Goal: Communication & Community: Participate in discussion

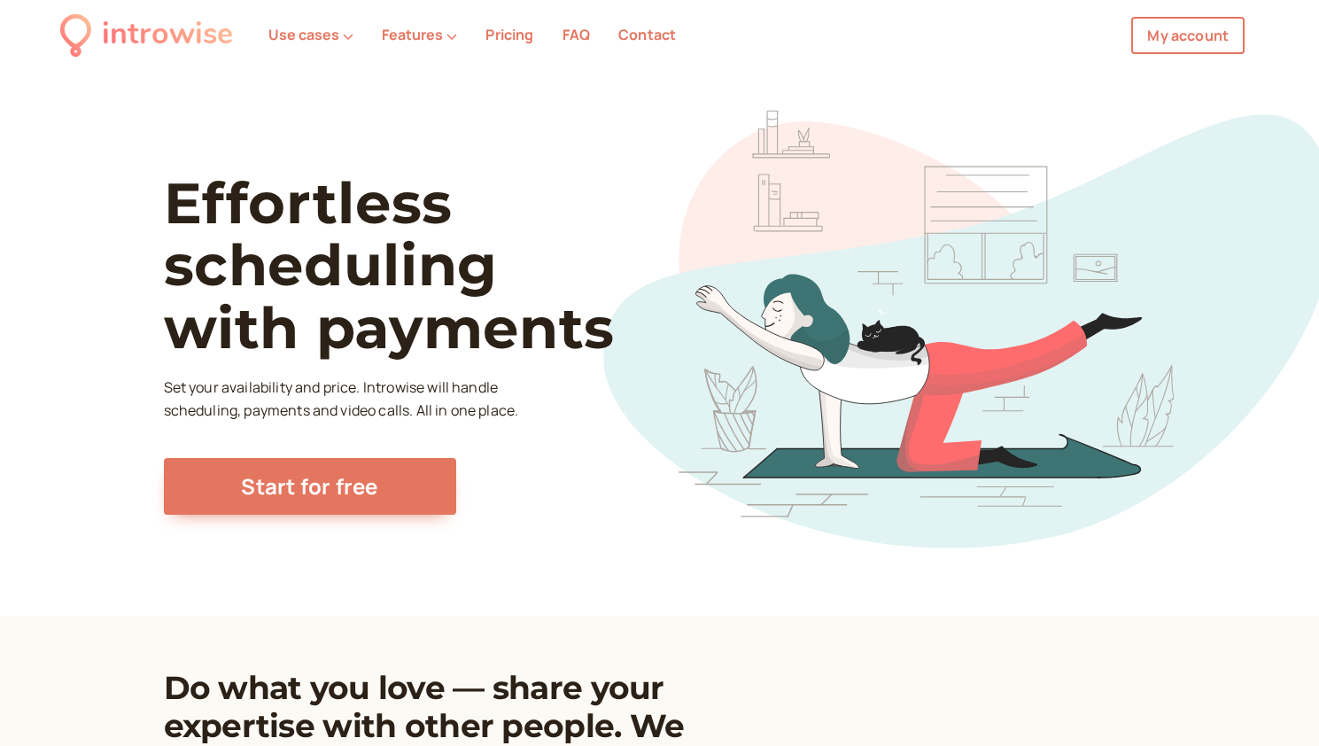
click at [1228, 43] on link "My account" at bounding box center [1188, 35] width 113 height 37
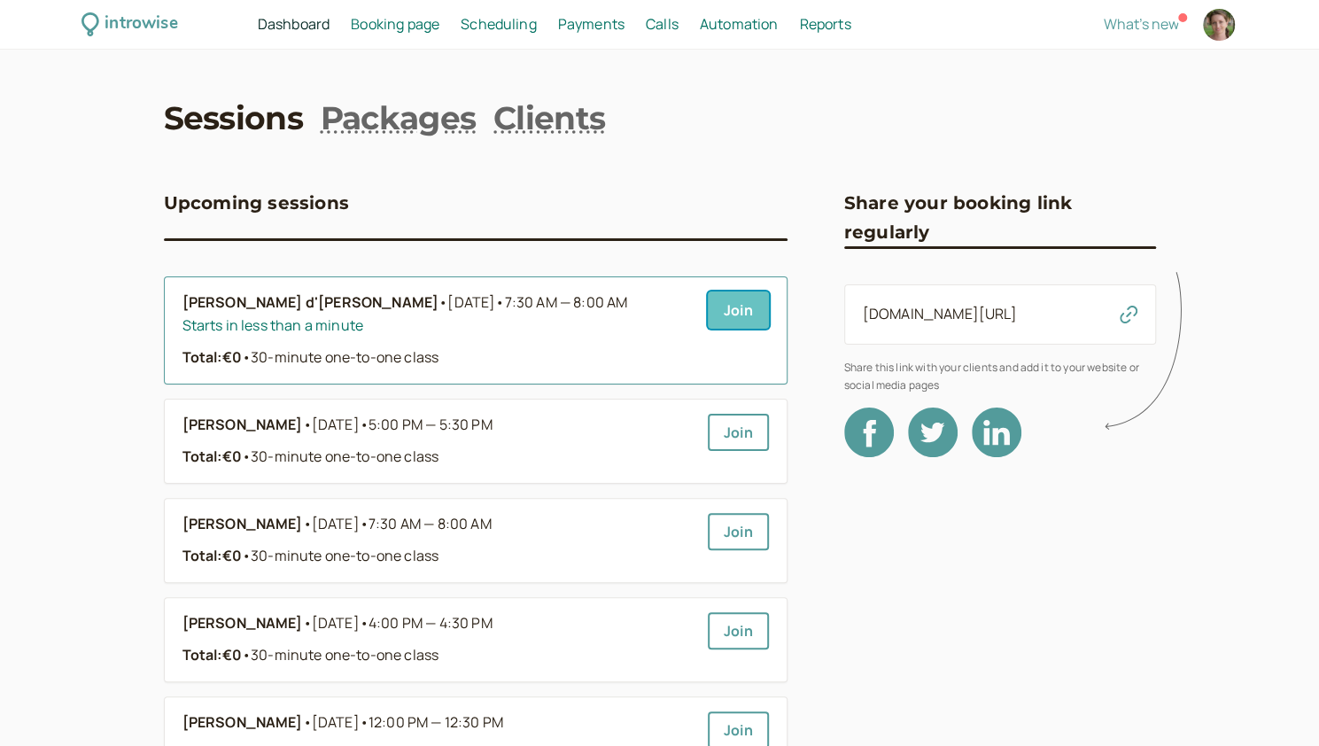
click at [720, 304] on link "Join" at bounding box center [738, 310] width 61 height 37
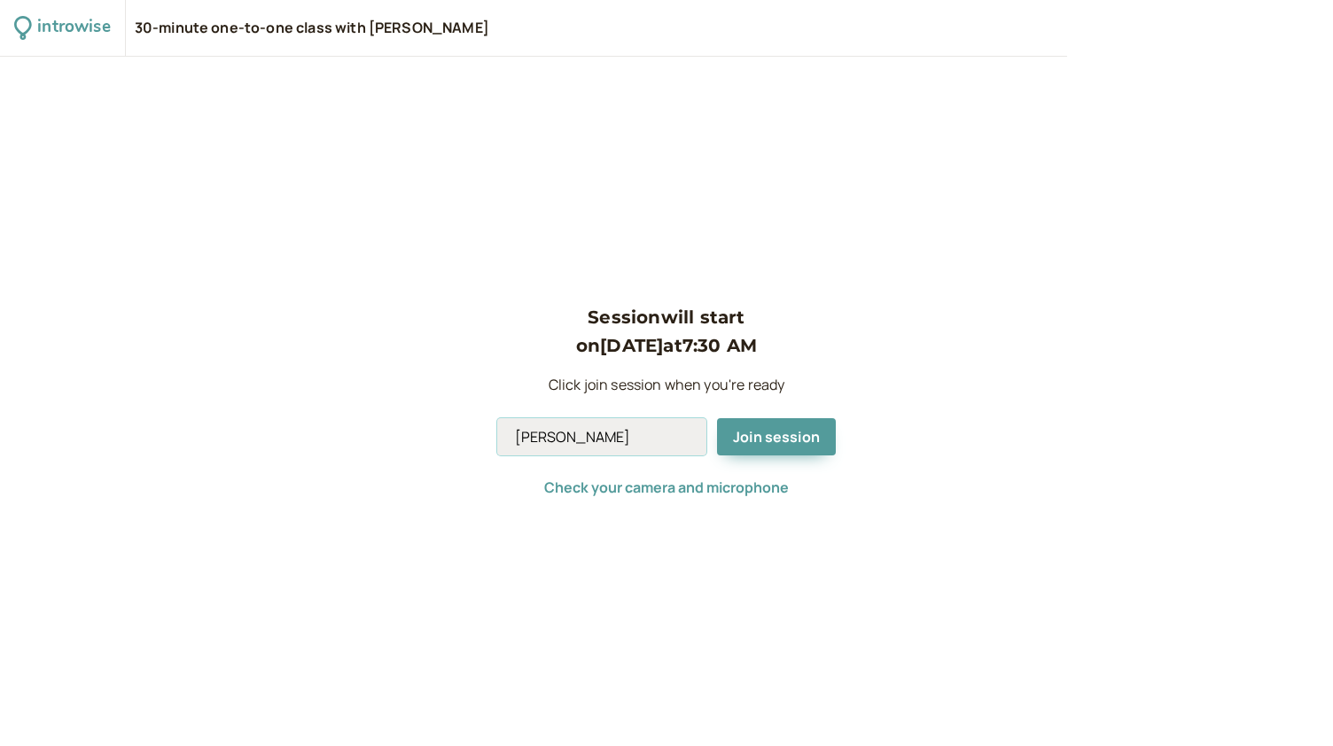
click at [616, 440] on input "Andromeda Jones" at bounding box center [601, 436] width 209 height 37
type input "Andromeda"
click at [794, 425] on button "Join session" at bounding box center [776, 436] width 119 height 37
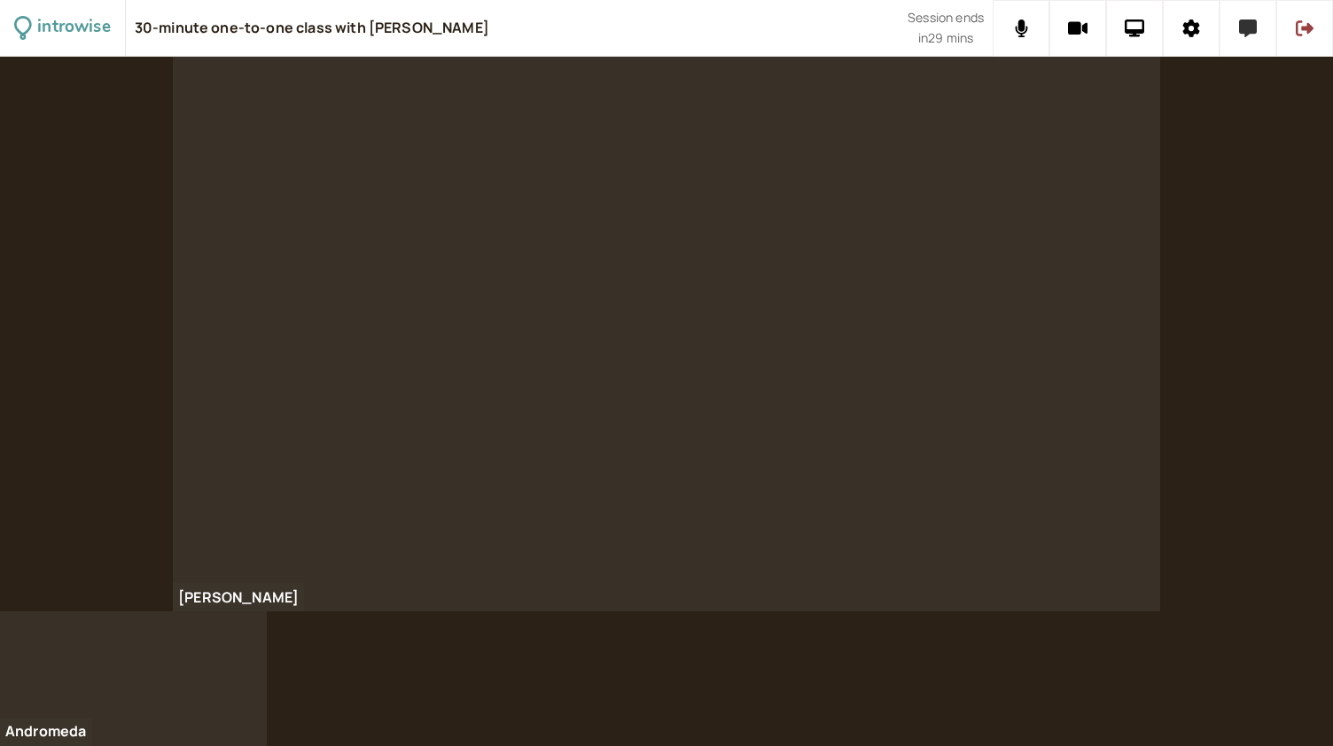
click at [1242, 35] on icon at bounding box center [1248, 28] width 18 height 18
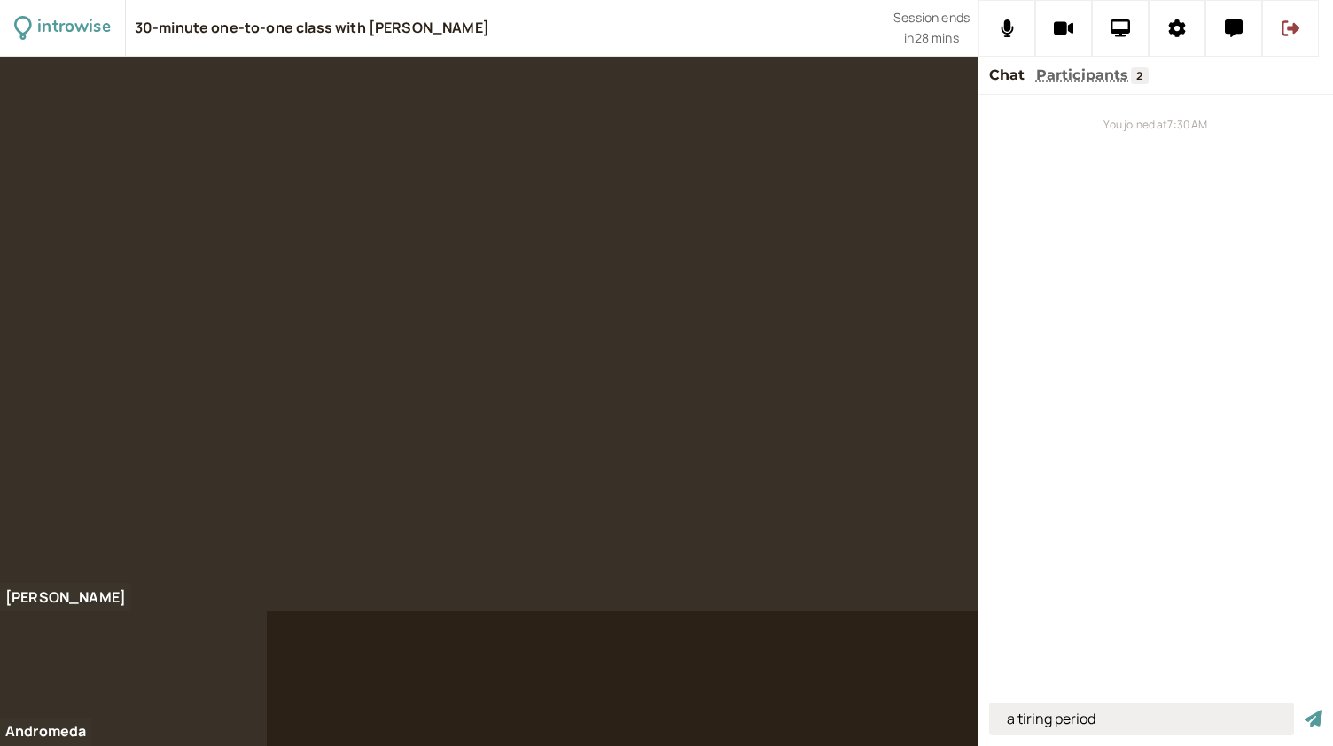
type input "a tiring period"
click at [1304, 710] on button "submit" at bounding box center [1313, 719] width 18 height 19
type input "I am satisfied with myself"
click at [1304, 710] on button "submit" at bounding box center [1313, 719] width 18 height 19
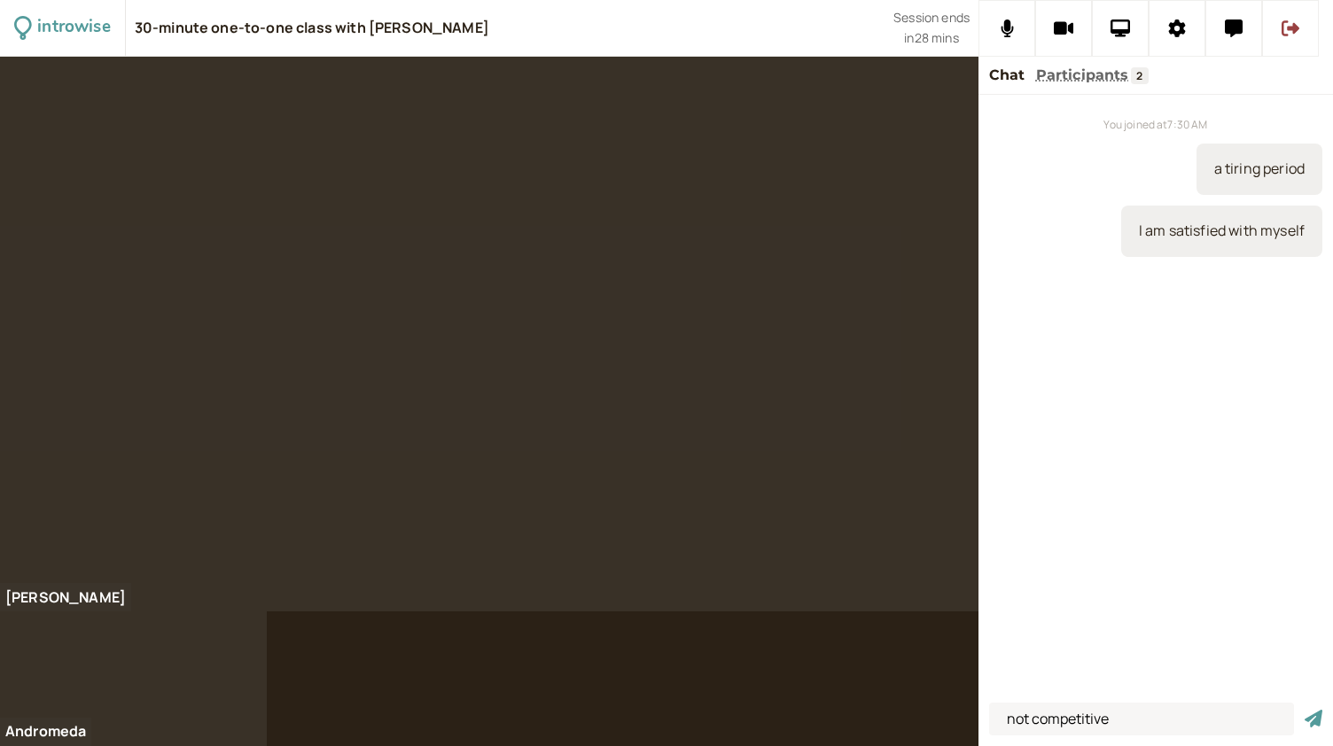
type input "not competitive"
click at [1304, 710] on button "submit" at bounding box center [1313, 719] width 18 height 19
type input "the sky was clear"
click at [1304, 710] on button "submit" at bounding box center [1313, 719] width 18 height 19
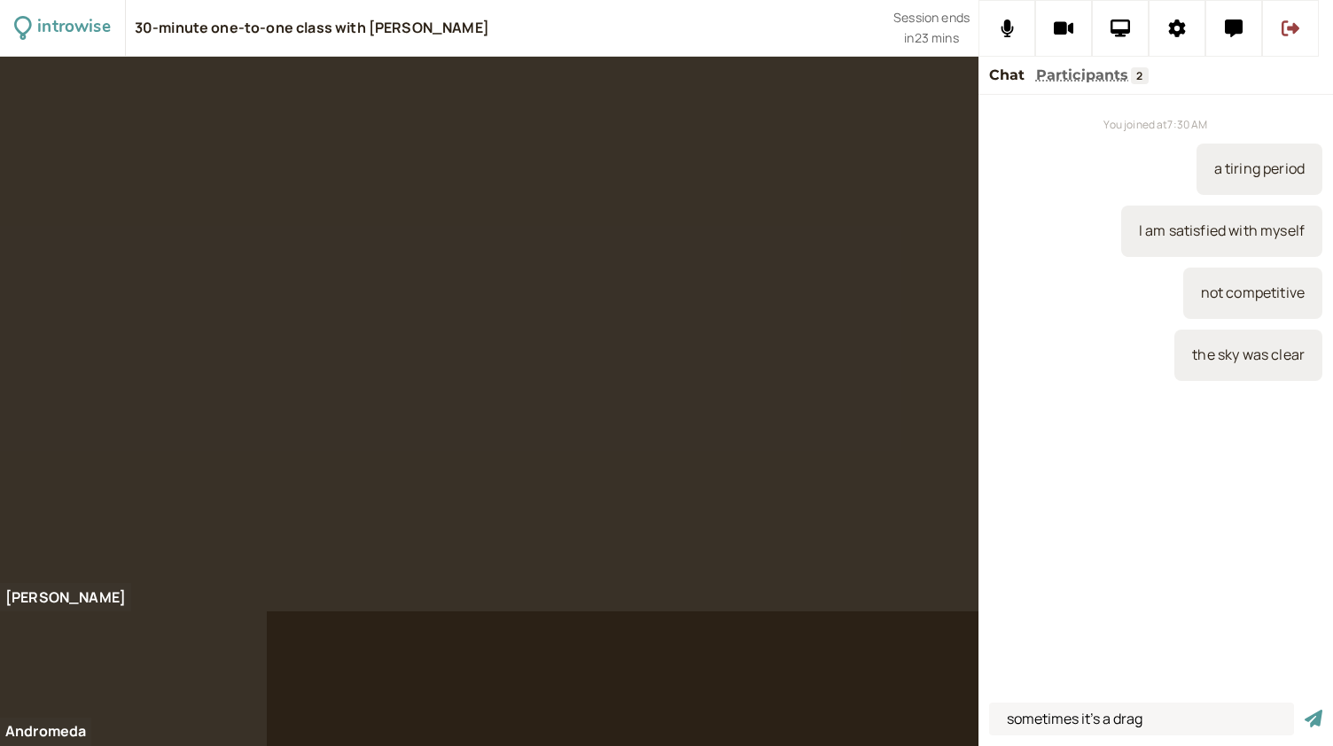
type input "sometimes it's a drag"
click at [1304, 710] on button "submit" at bounding box center [1313, 719] width 18 height 19
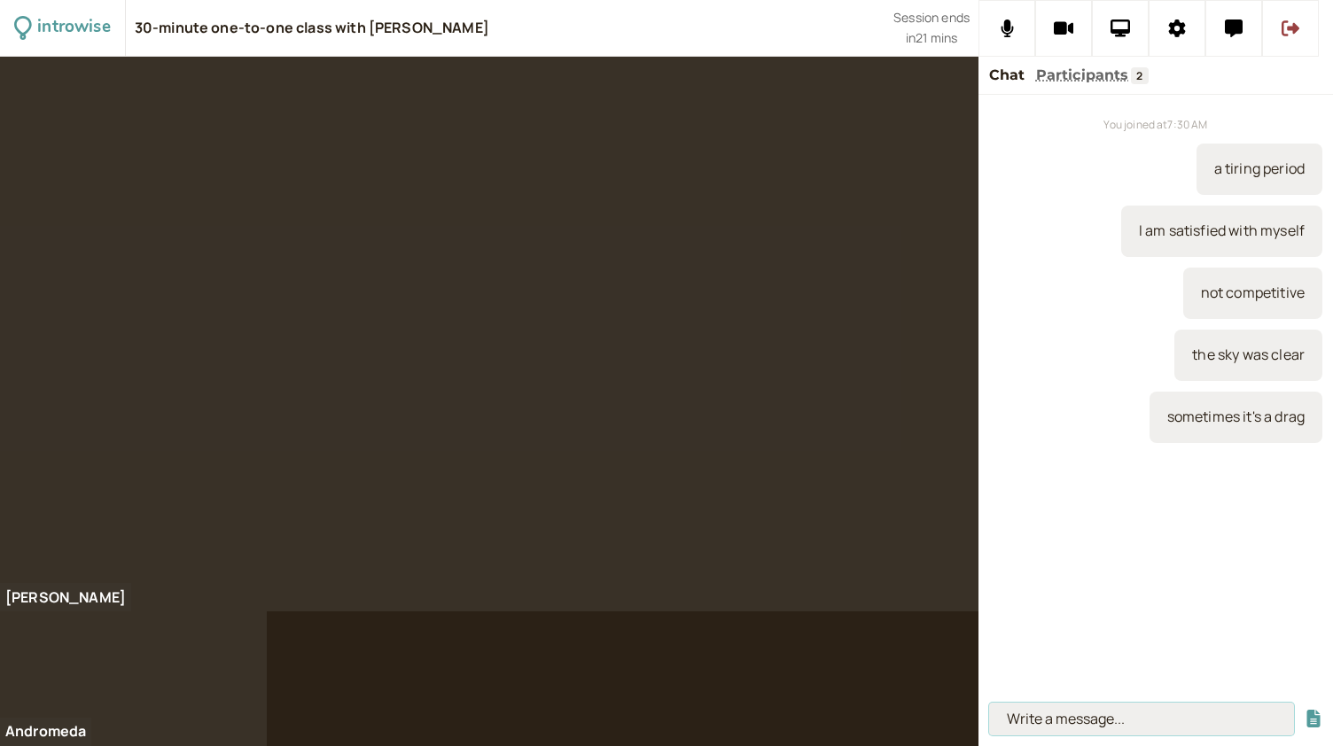
click at [1037, 733] on input at bounding box center [1141, 719] width 305 height 33
type input "something to raise your mood"
click at [1304, 710] on button "submit" at bounding box center [1313, 719] width 18 height 19
type input "to cheer yourself up"
click at [1304, 710] on button "submit" at bounding box center [1313, 719] width 18 height 19
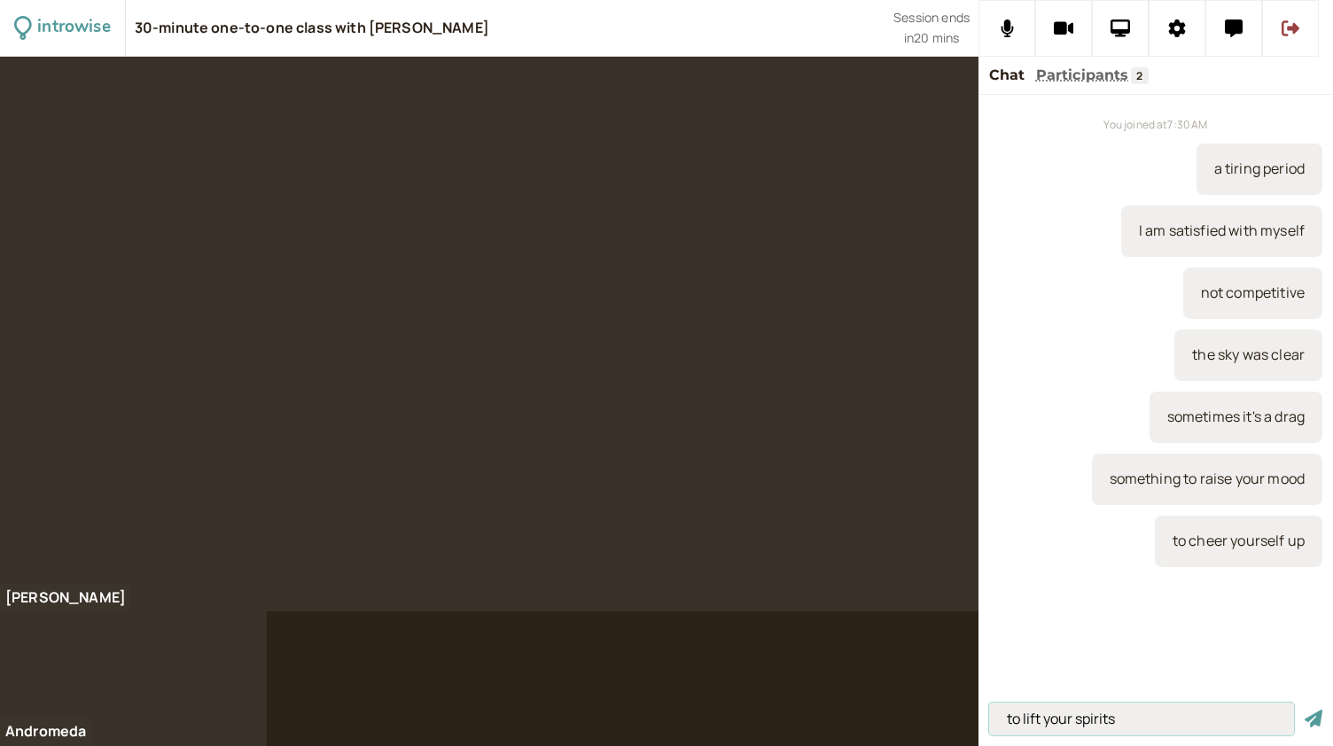
type input "to lift your spirits"
click at [1304, 710] on button "submit" at bounding box center [1313, 719] width 18 height 19
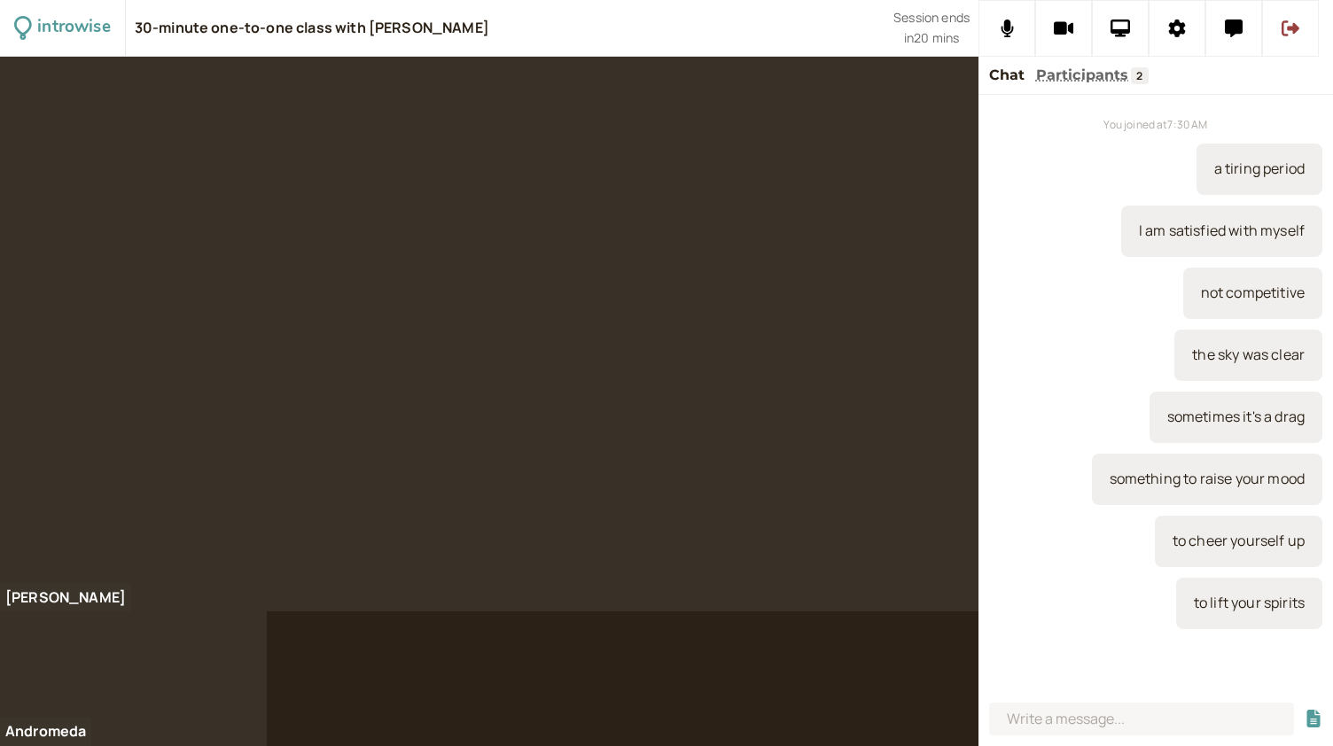
click at [512, 678] on div at bounding box center [666, 401] width 1333 height 689
click at [1067, 726] on input at bounding box center [1141, 719] width 305 height 33
type input "to go for a run"
click at [1304, 710] on button "submit" at bounding box center [1313, 719] width 18 height 19
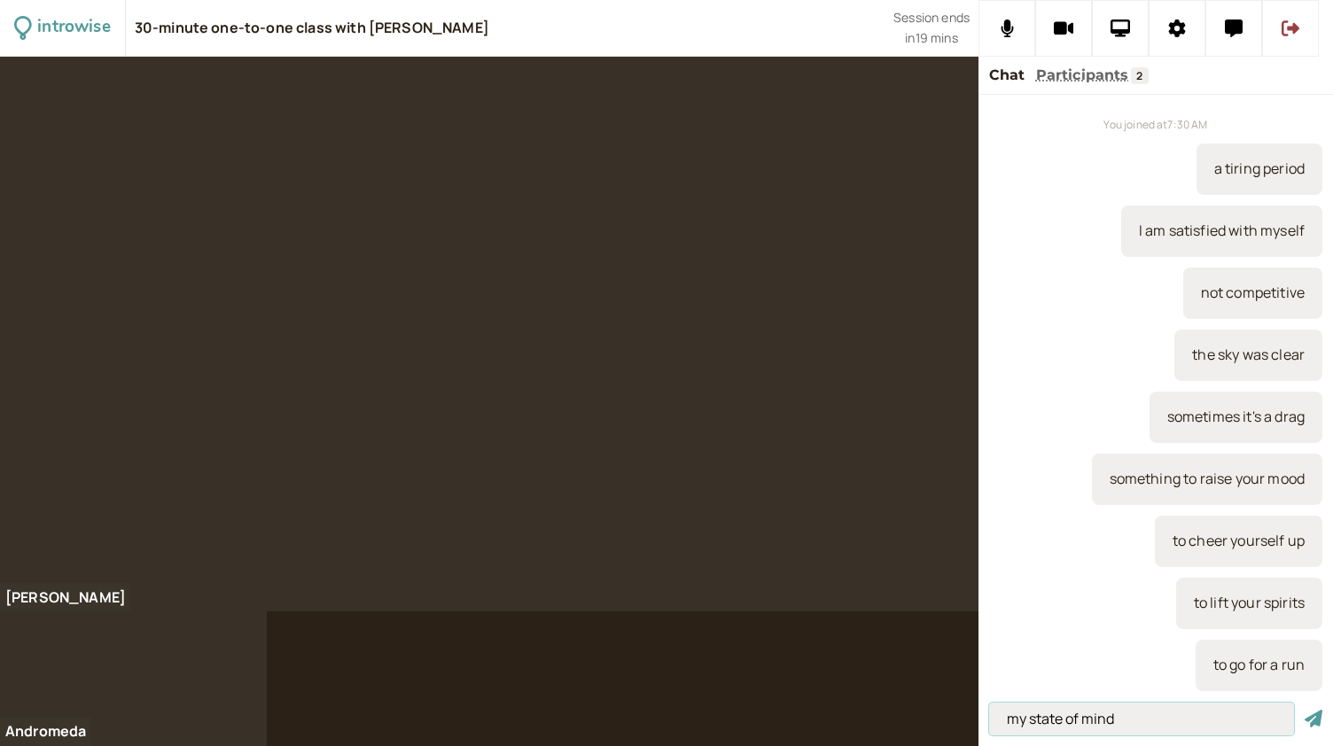
type input "my state of mind"
click at [1304, 710] on button "submit" at bounding box center [1313, 719] width 18 height 19
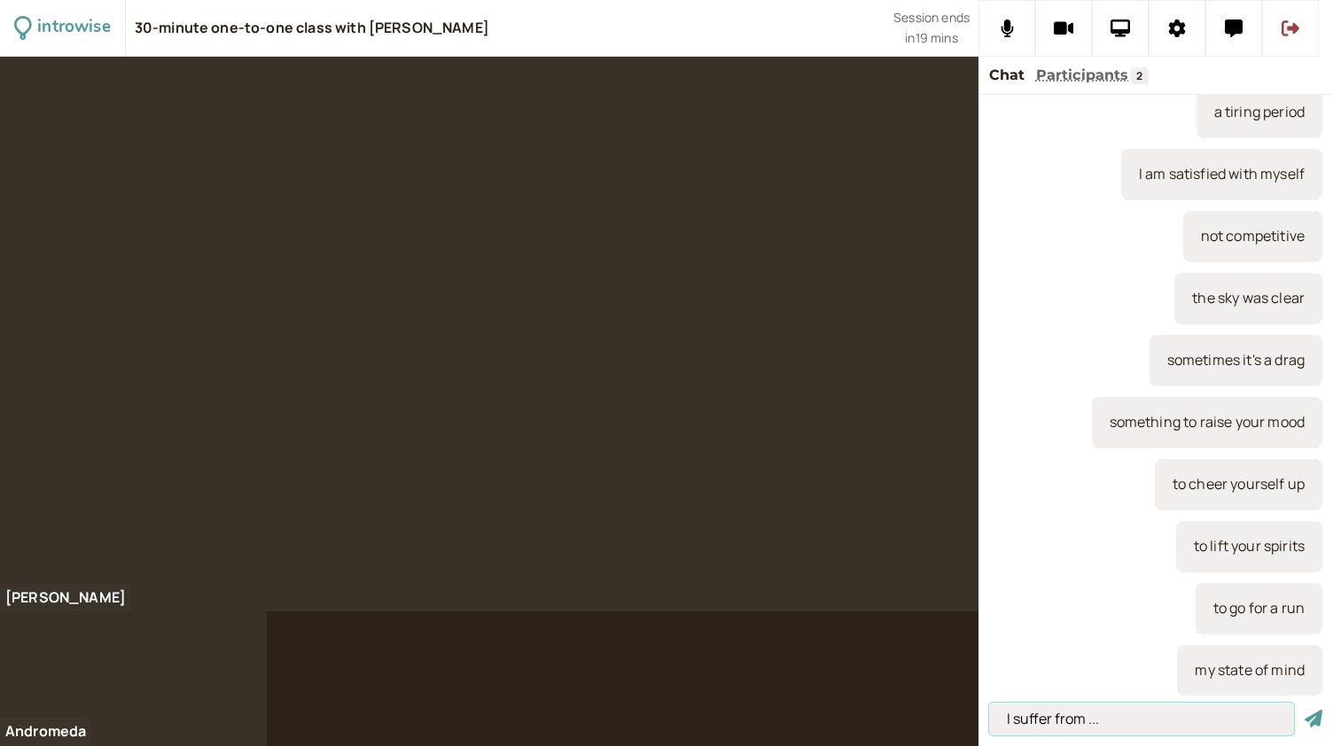
type input "I suffer from ..."
click at [1304, 710] on button "submit" at bounding box center [1313, 719] width 18 height 19
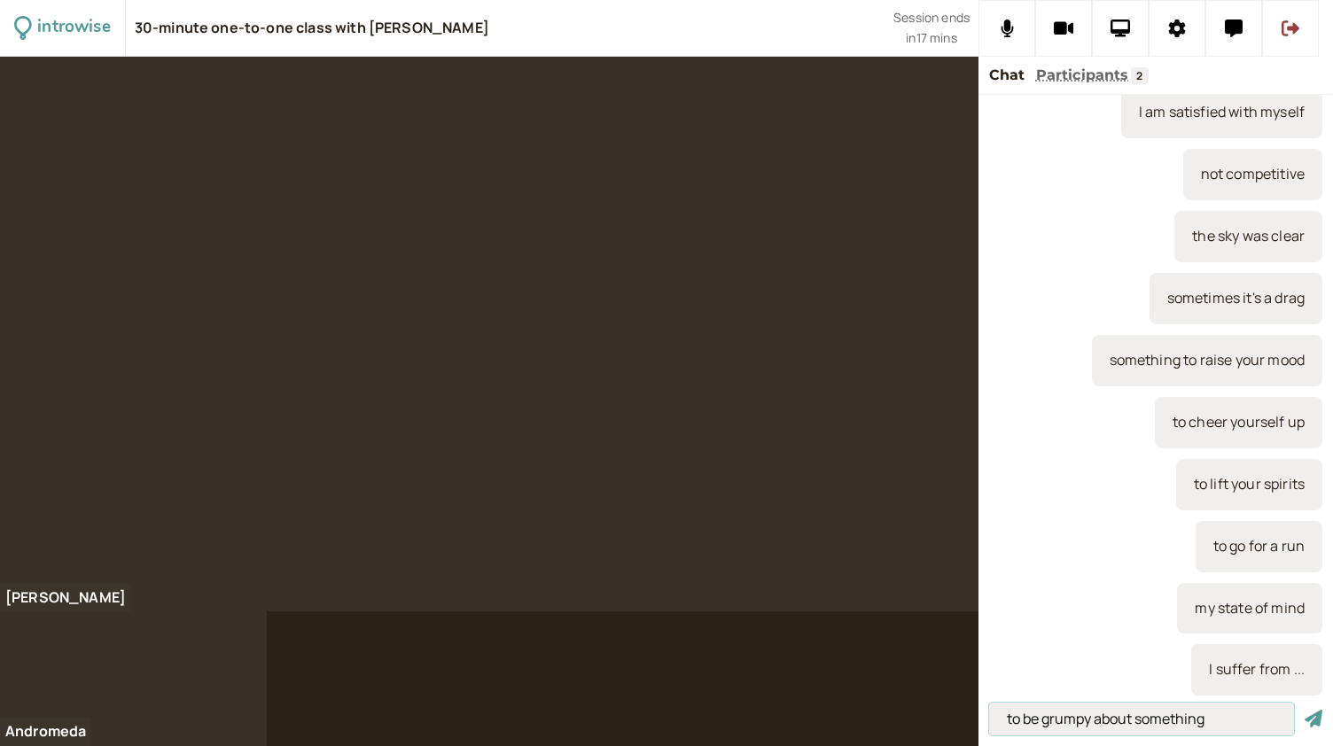
type input "to be grumpy about something"
click at [1304, 710] on button "submit" at bounding box center [1313, 719] width 18 height 19
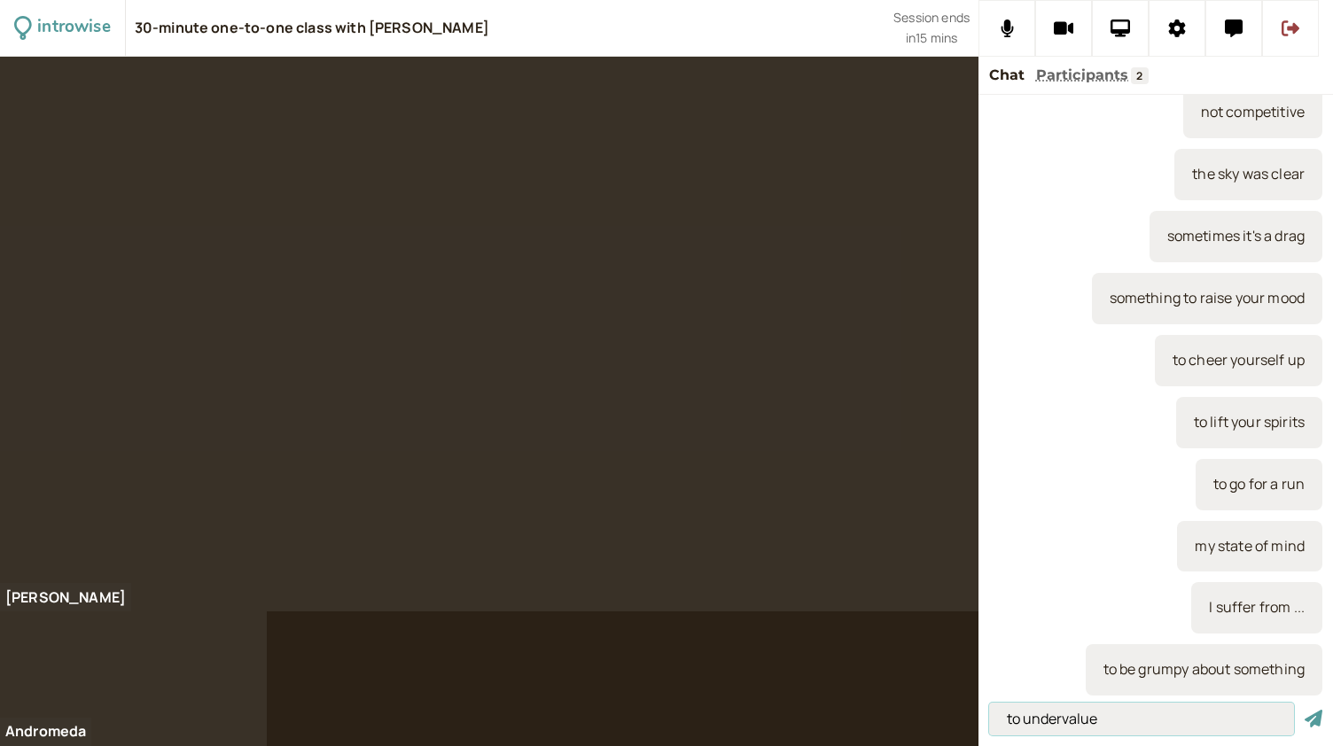
type input "to undervalue"
click at [1304, 710] on button "submit" at bounding box center [1313, 719] width 18 height 19
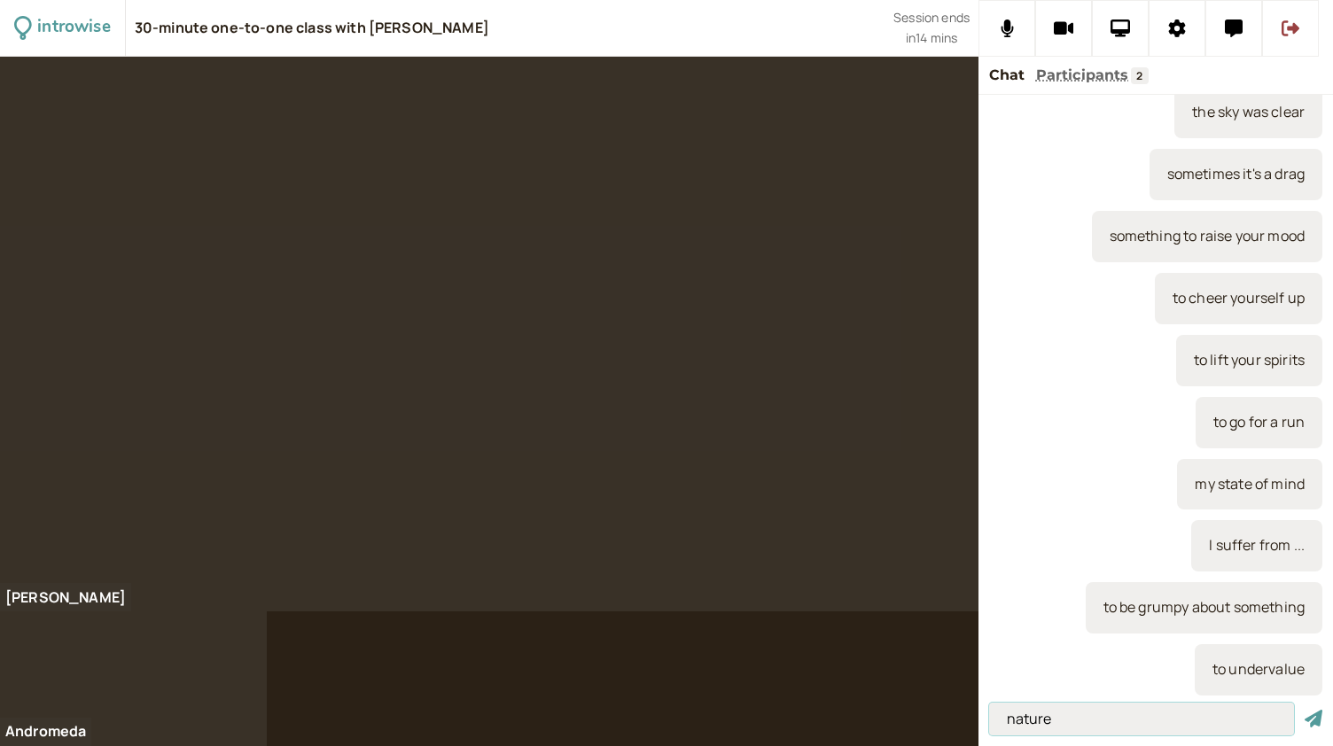
type input "nature"
click at [1304, 710] on button "submit" at bounding box center [1313, 719] width 18 height 19
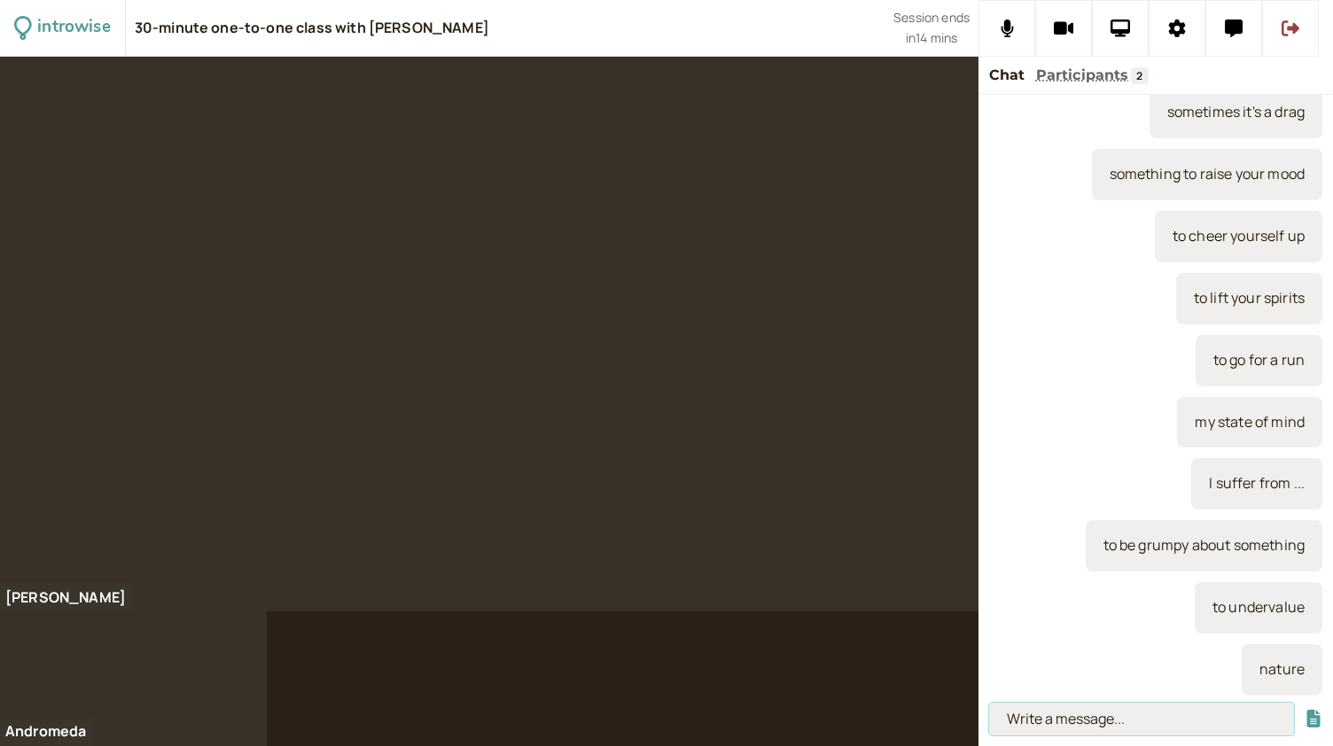
type input "a"
type input "t"
type input "it takes your breath away"
click at [1304, 710] on button "submit" at bounding box center [1313, 719] width 18 height 19
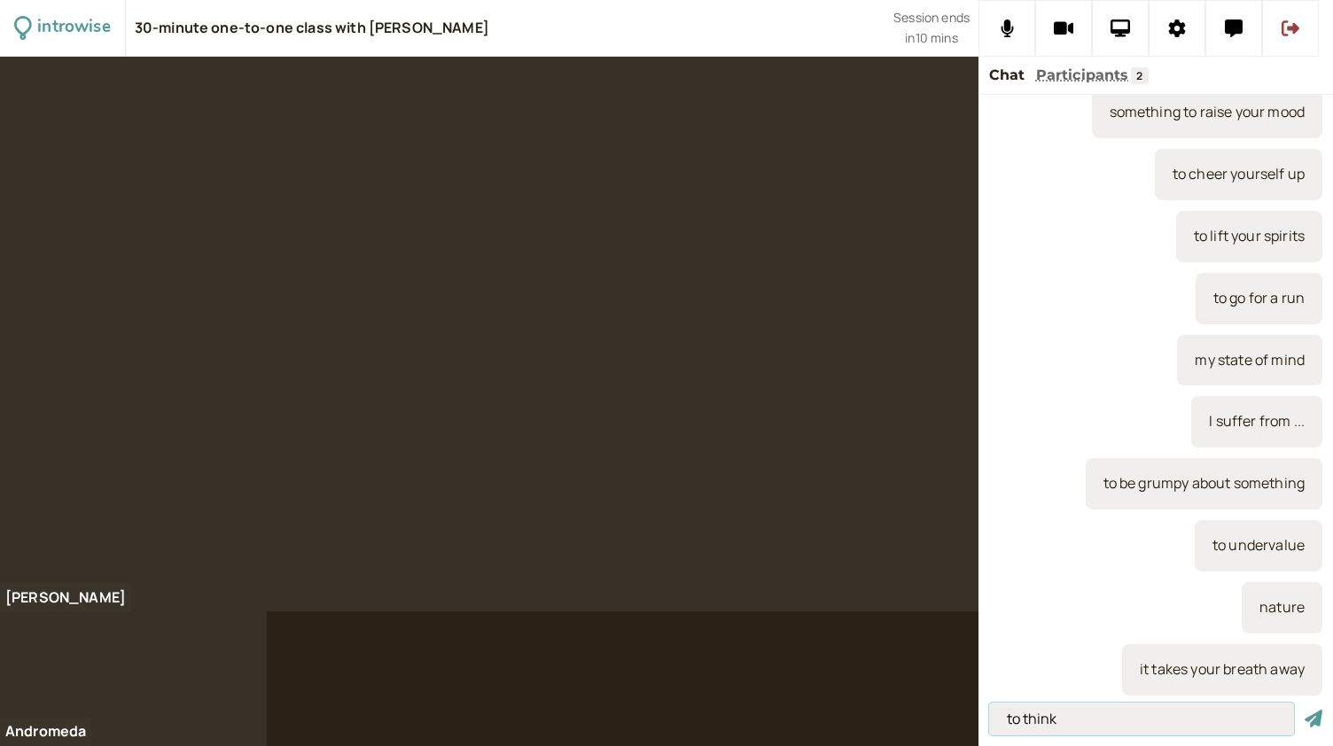
type input "to think"
click at [1304, 710] on button "submit" at bounding box center [1313, 719] width 18 height 19
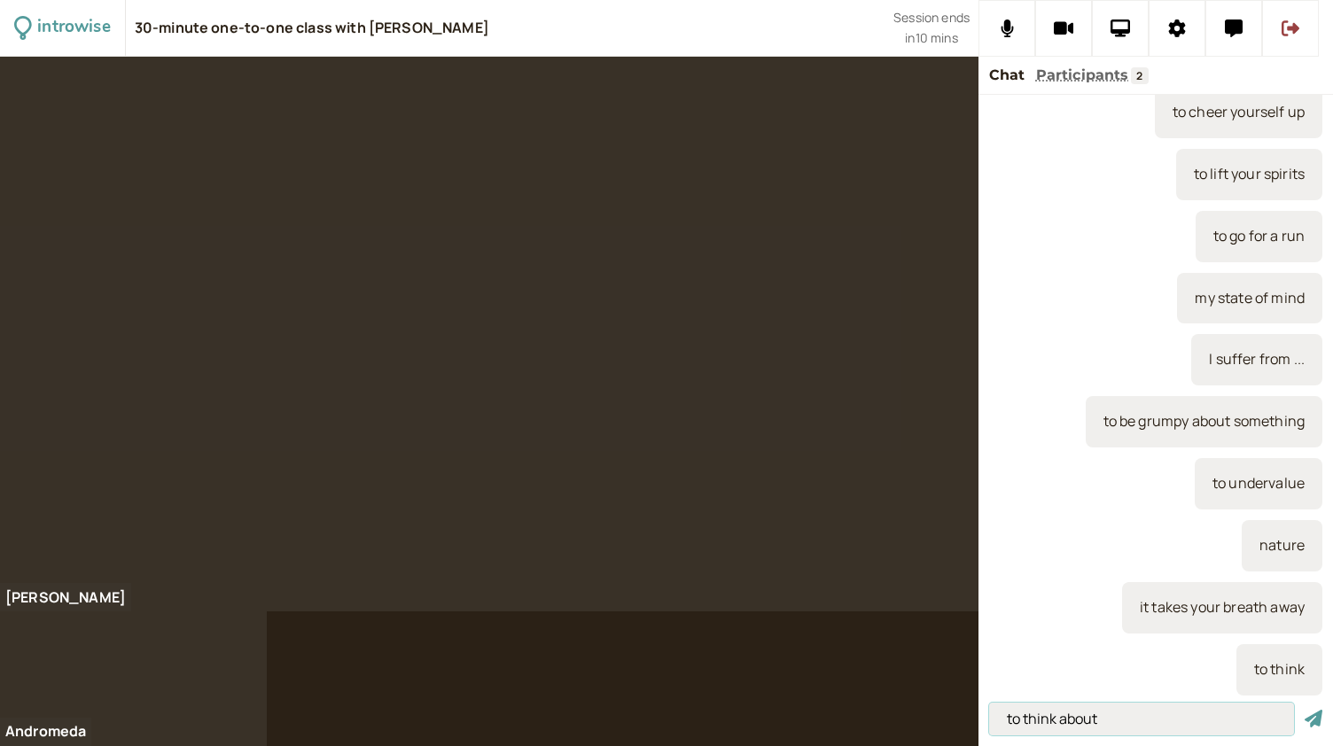
type input "to think about"
click at [1304, 710] on button "submit" at bounding box center [1313, 719] width 18 height 19
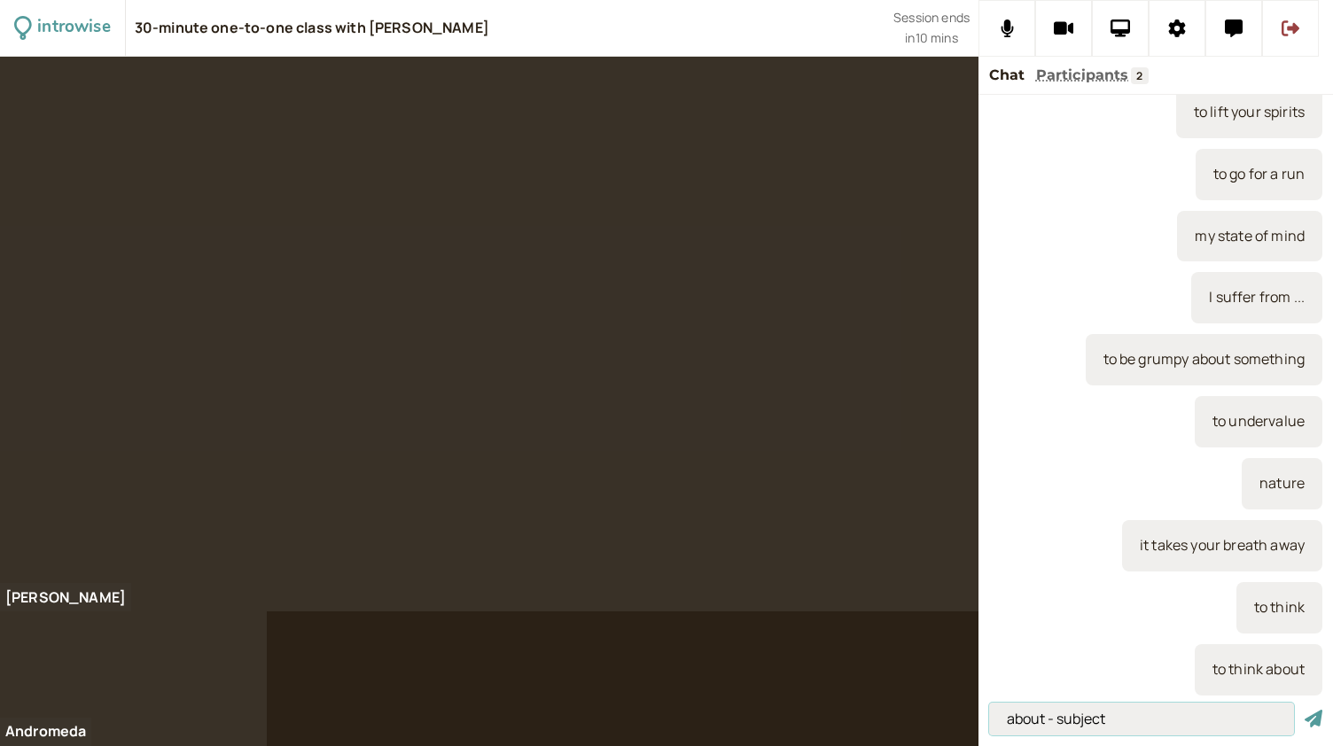
type input "about - subject"
click at [1304, 710] on button "submit" at bounding box center [1313, 719] width 18 height 19
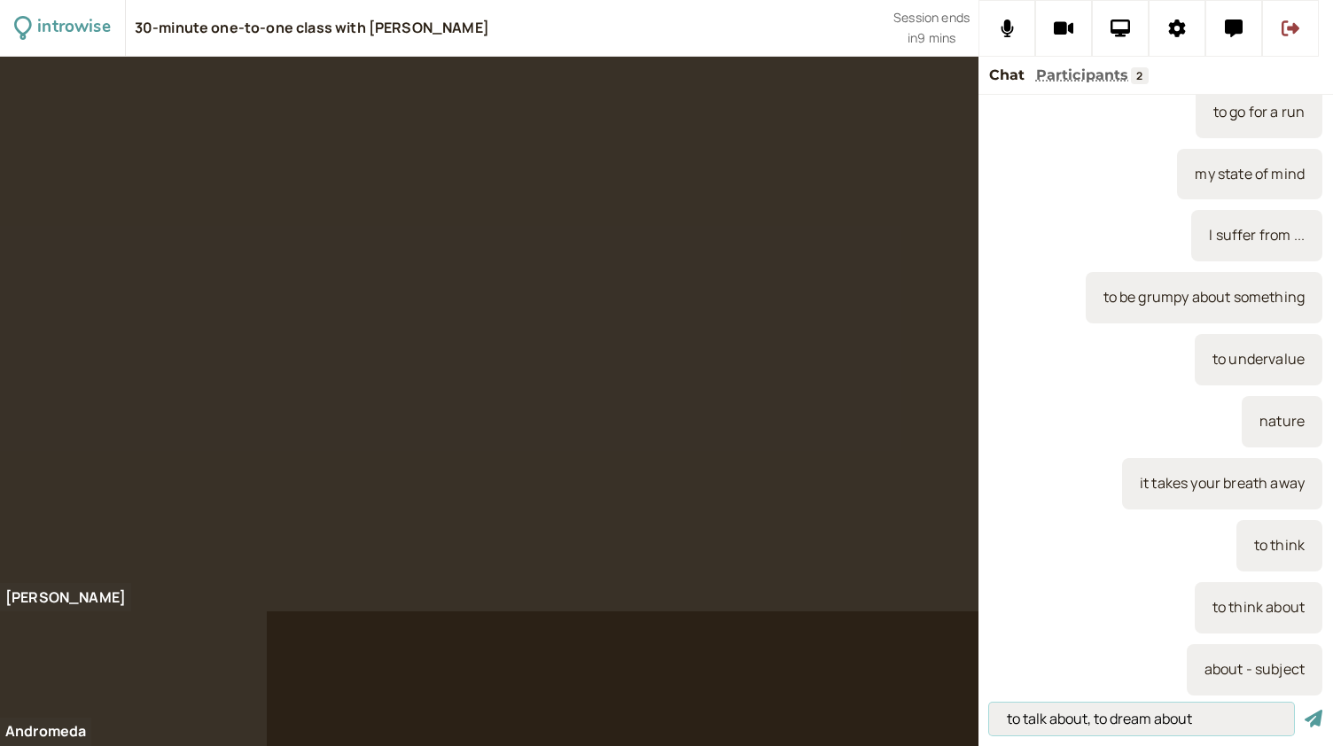
type input "to talk about, to dream about"
click at [1304, 710] on button "submit" at bounding box center [1313, 719] width 18 height 19
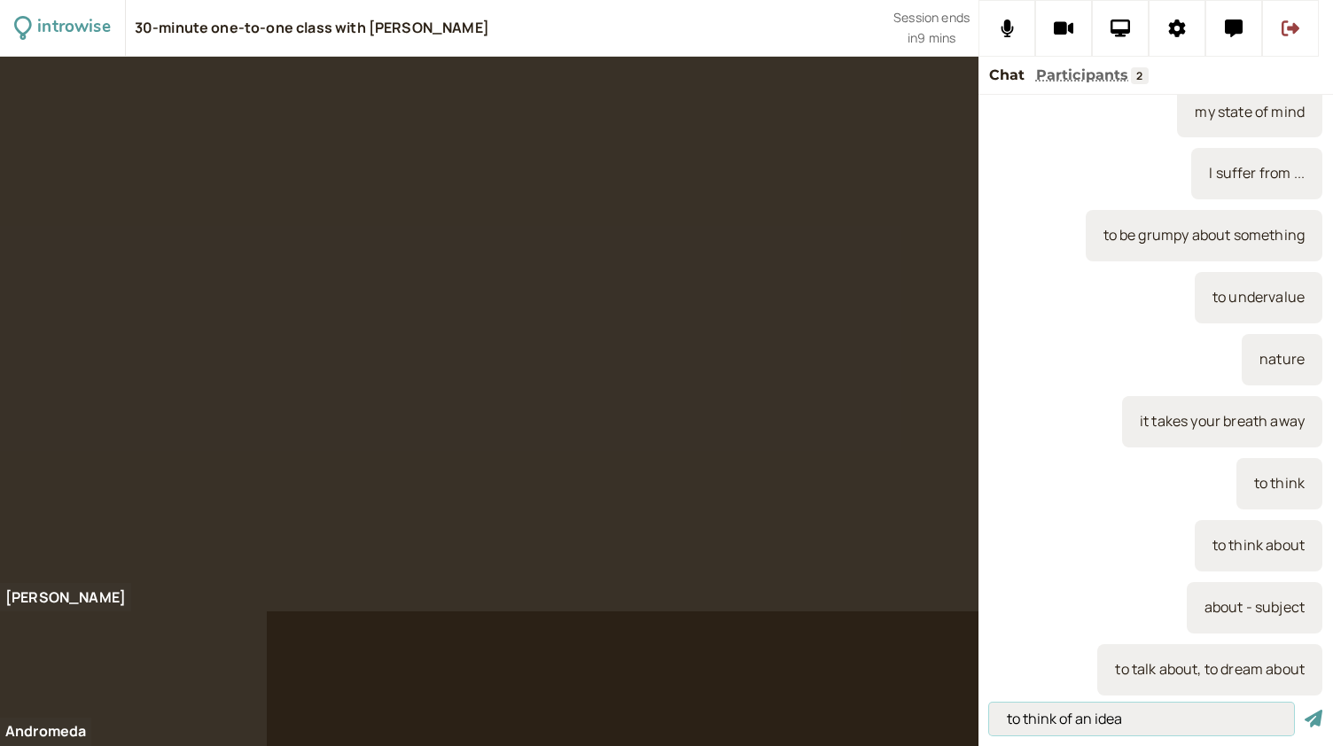
type input "to think of an idea"
click at [1304, 710] on button "submit" at bounding box center [1313, 719] width 18 height 19
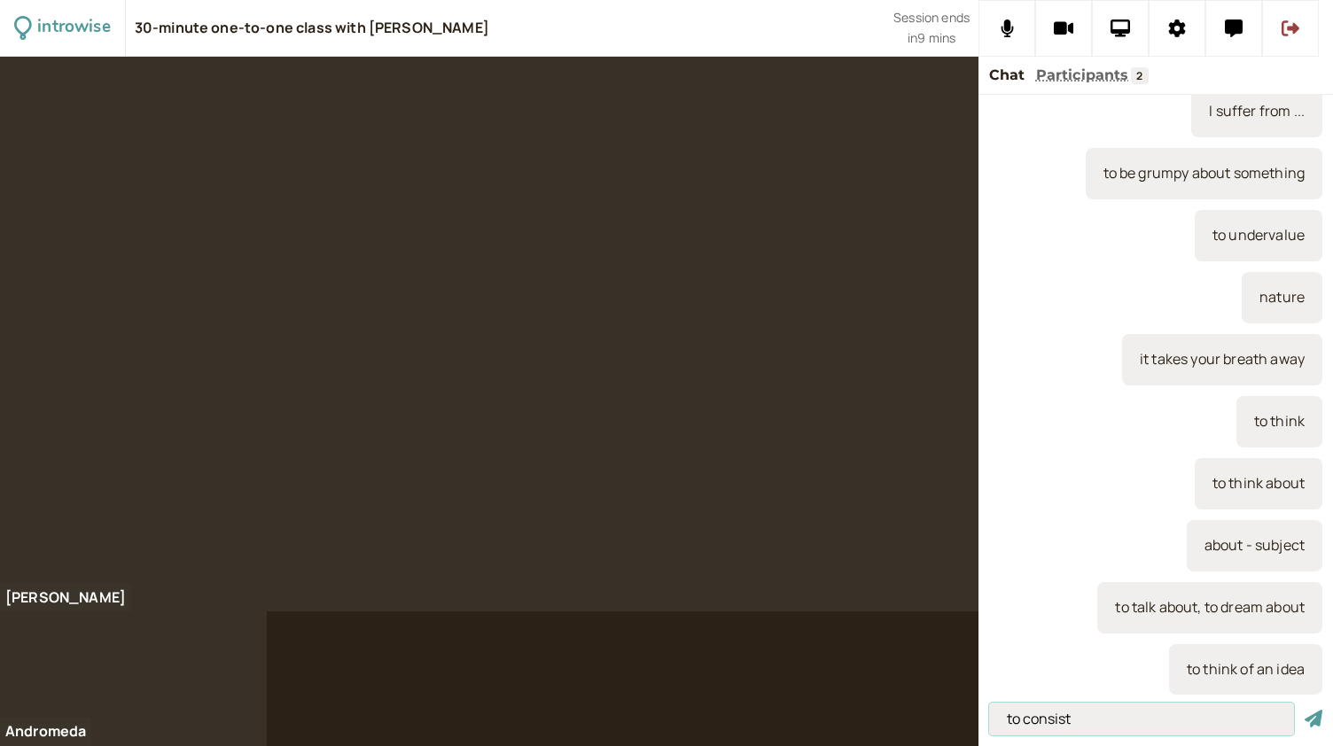
type input "to consist"
click at [1304, 710] on button "submit" at bounding box center [1313, 719] width 18 height 19
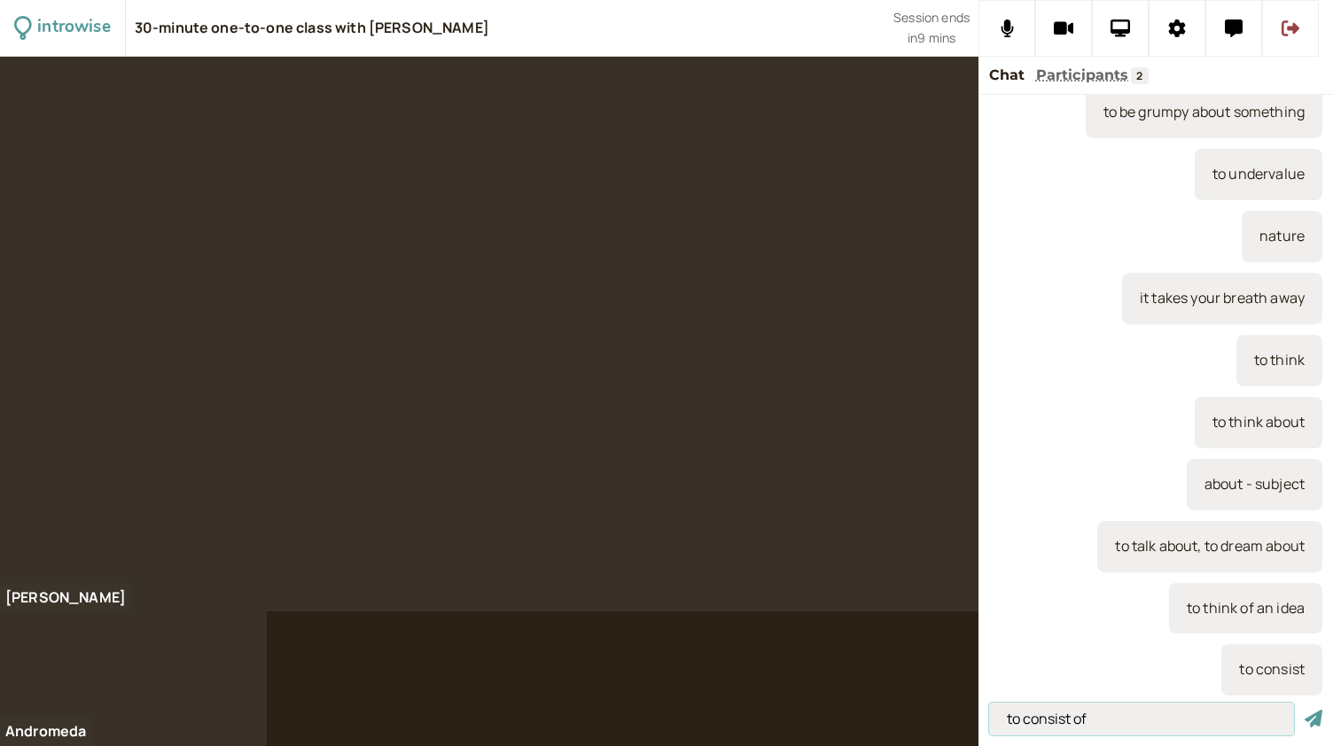
type input "to consist of"
click at [1304, 710] on button "submit" at bounding box center [1313, 719] width 18 height 19
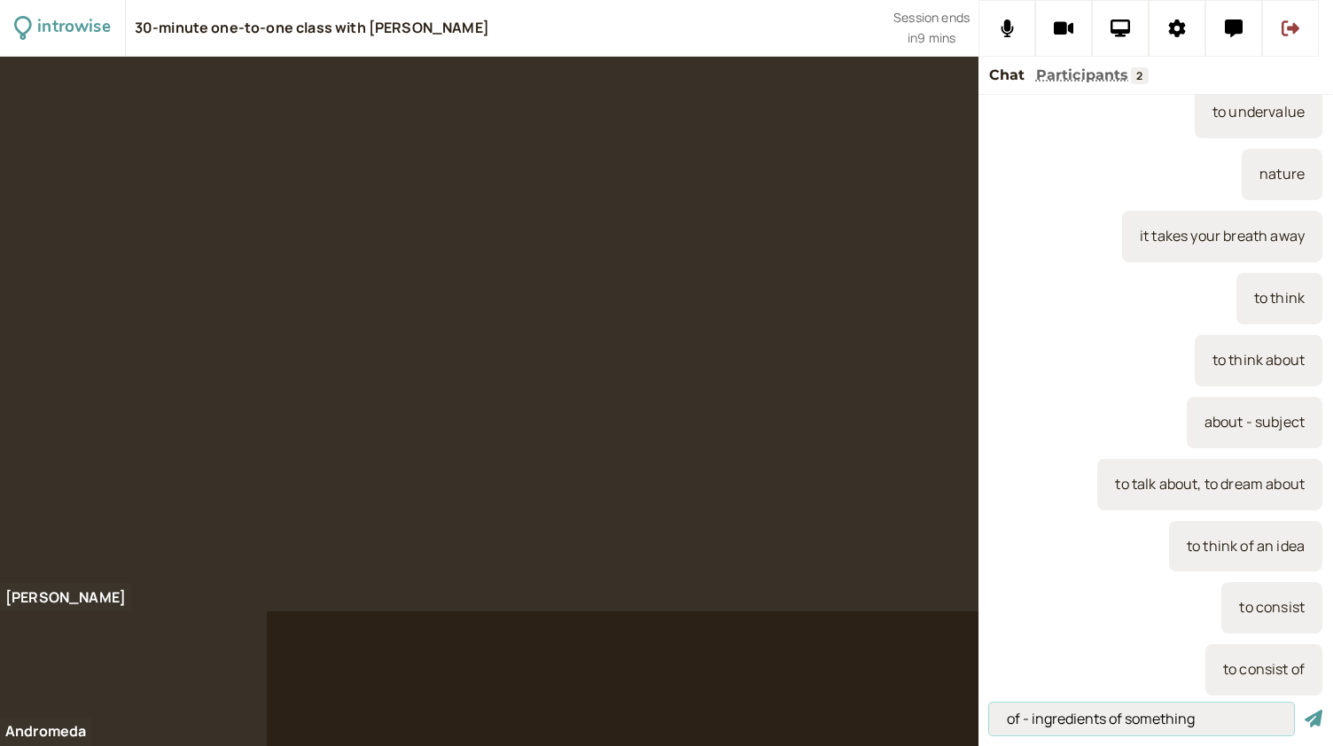
type input "of - ingredients of something"
click at [1304, 710] on button "submit" at bounding box center [1313, 719] width 18 height 19
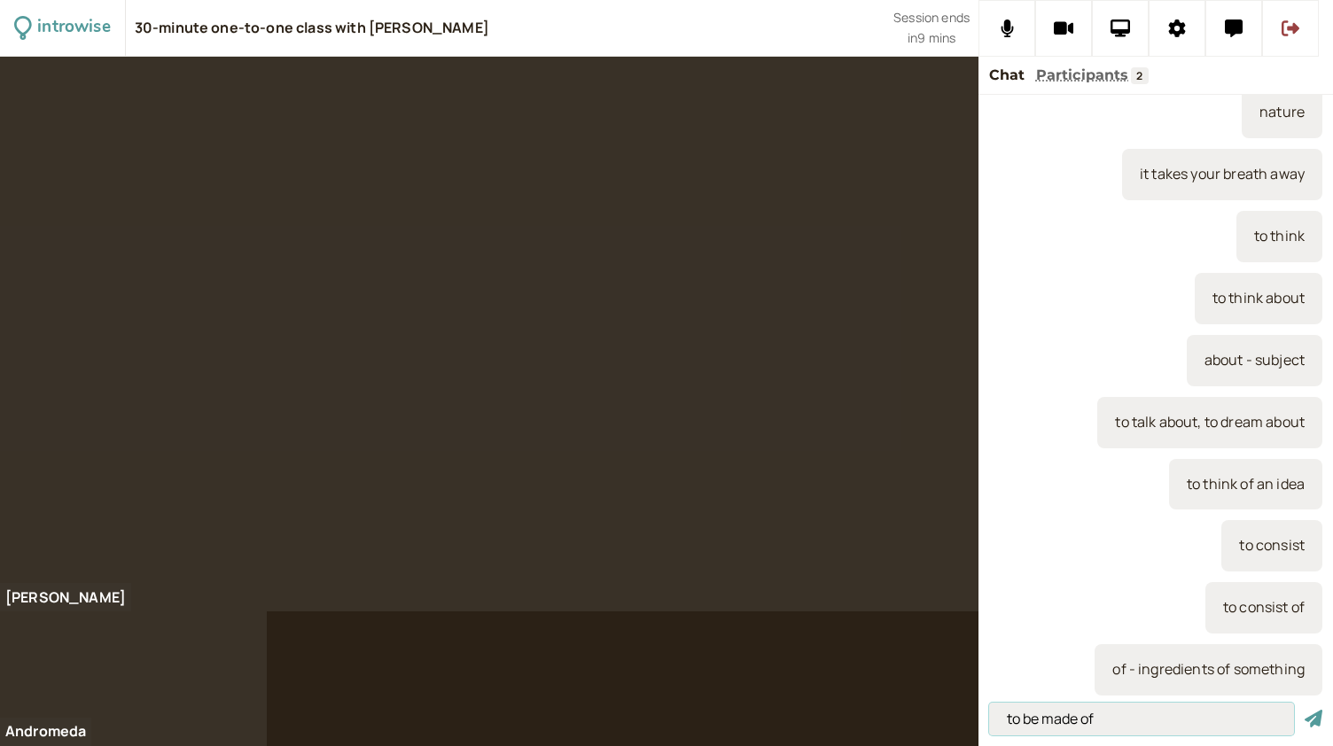
type input "to be made of"
click at [1304, 710] on button "submit" at bounding box center [1313, 719] width 18 height 19
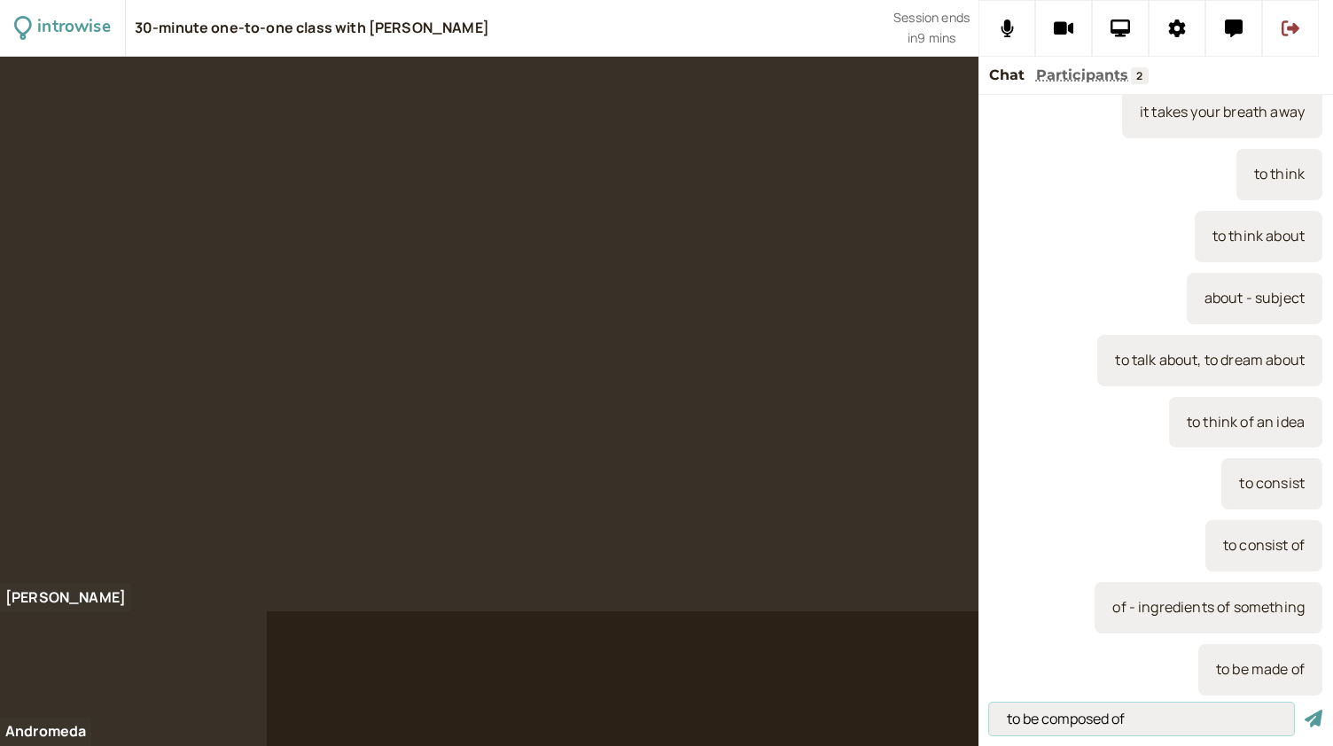
type input "to be composed of"
click at [1304, 710] on button "submit" at bounding box center [1313, 719] width 18 height 19
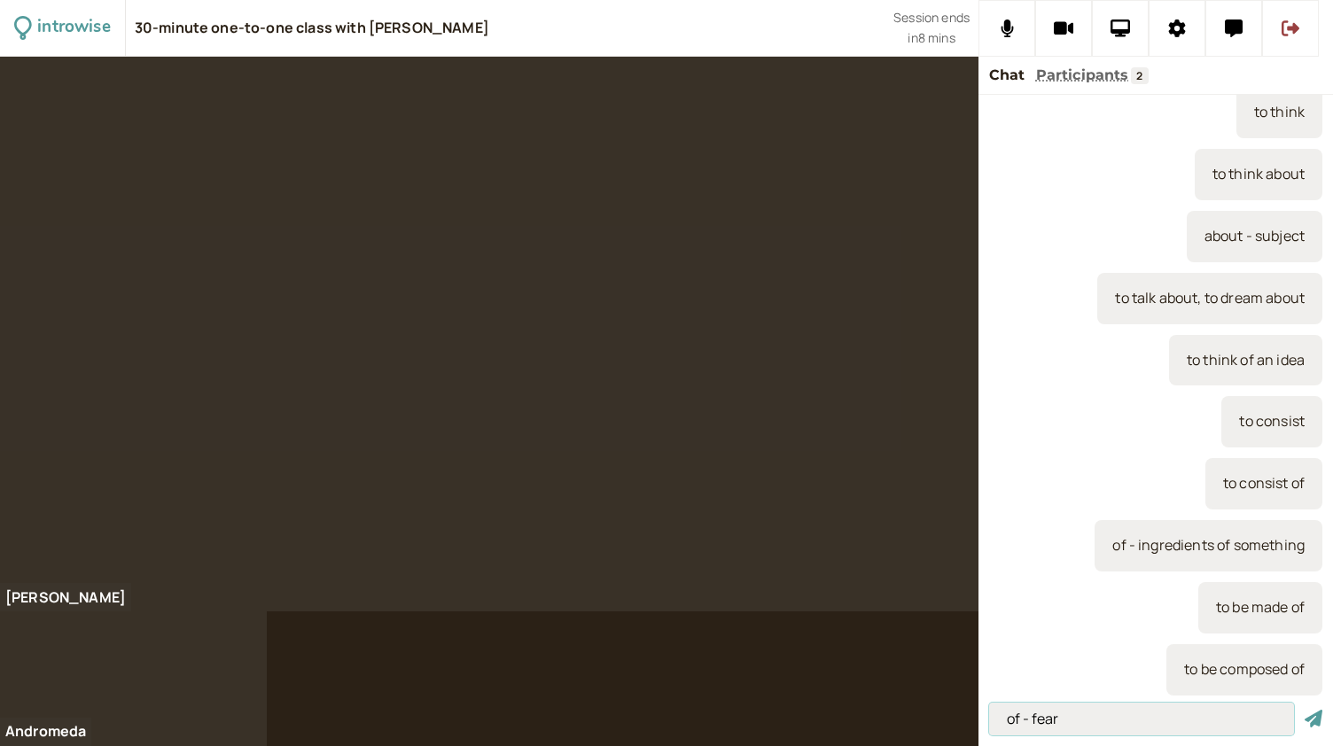
type input "of - fear"
click at [1304, 710] on button "submit" at bounding box center [1313, 719] width 18 height 19
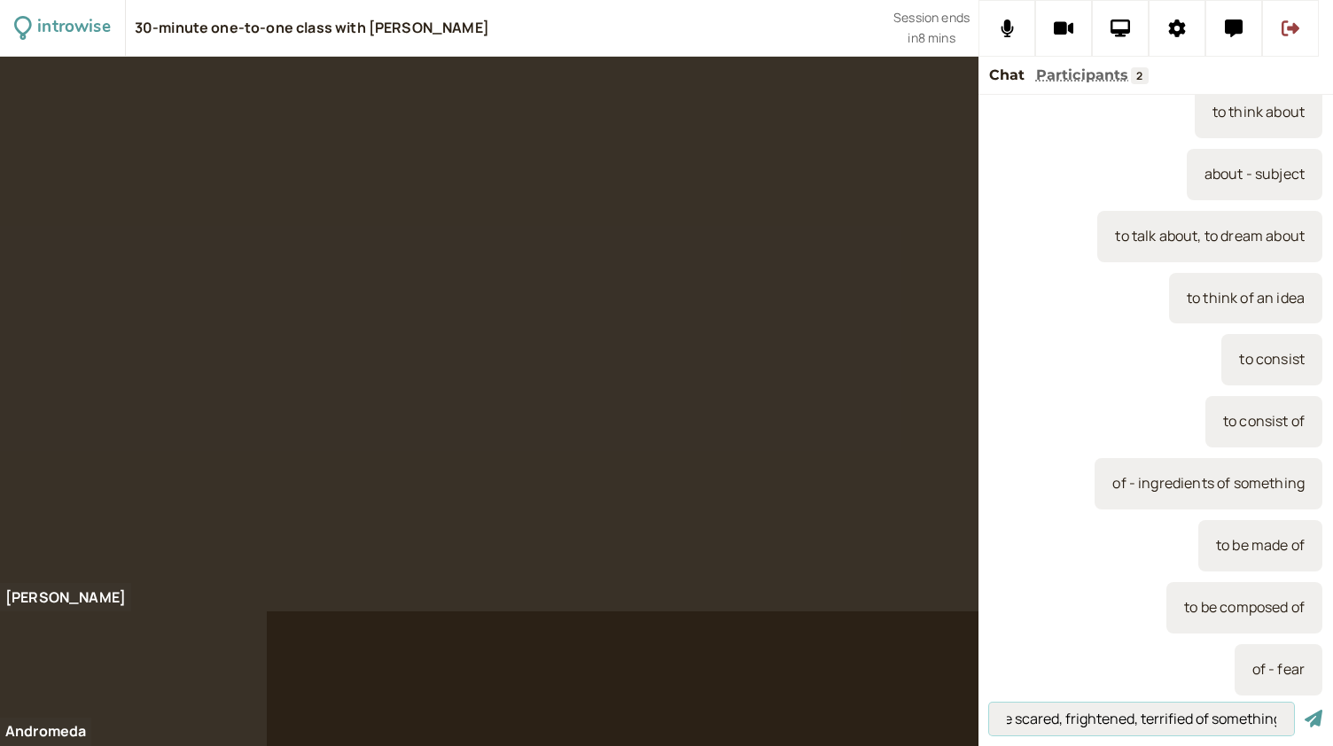
scroll to position [0, 35]
type input "to be scared, frightened, terrified of something"
click at [1304, 710] on button "submit" at bounding box center [1313, 719] width 18 height 19
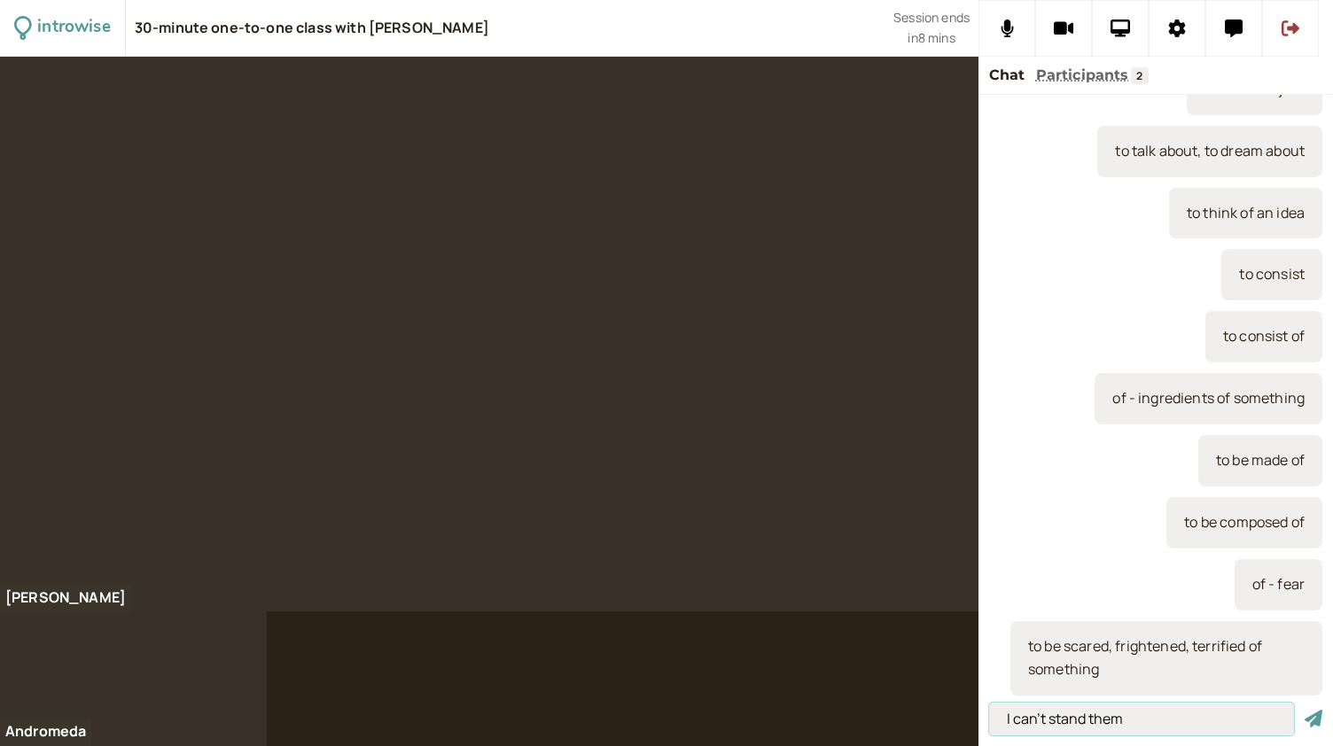
type input "I can't stand them"
click at [1304, 710] on button "submit" at bounding box center [1313, 719] width 18 height 19
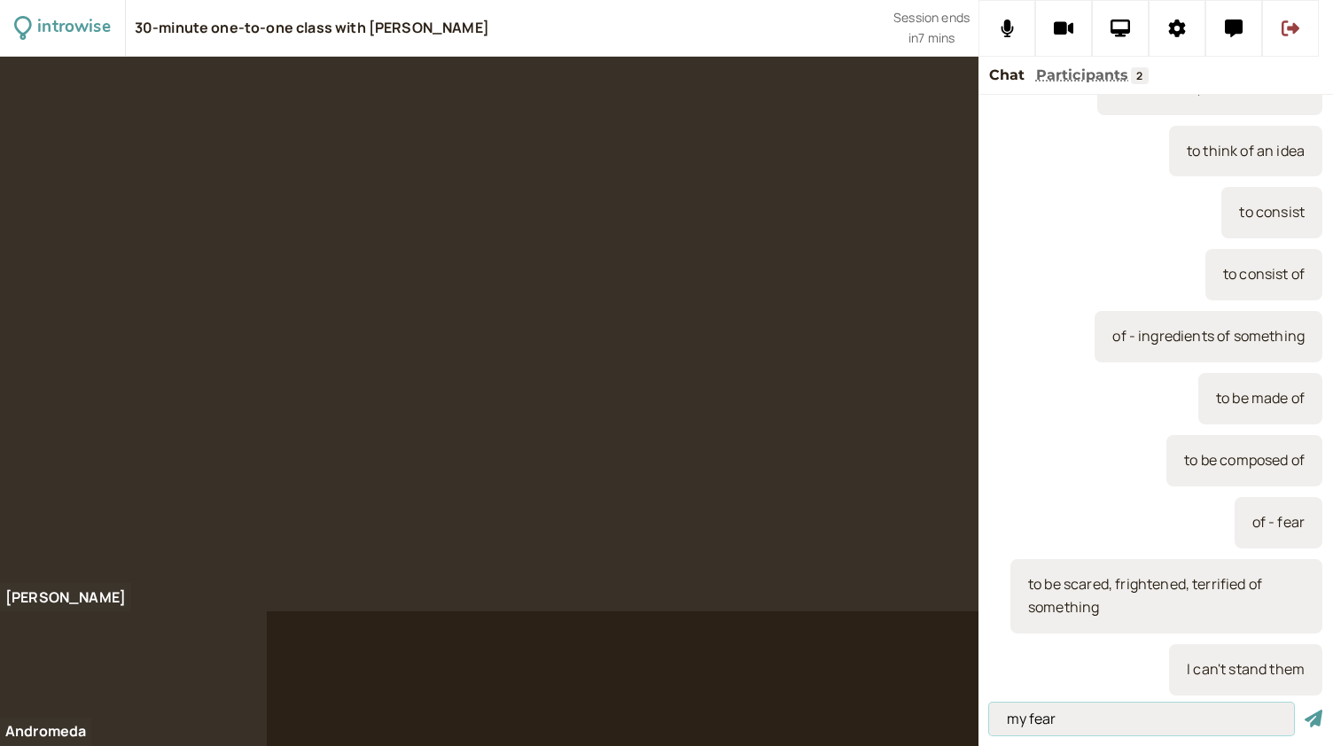
type input "my fear"
click at [1304, 710] on button "submit" at bounding box center [1313, 719] width 18 height 19
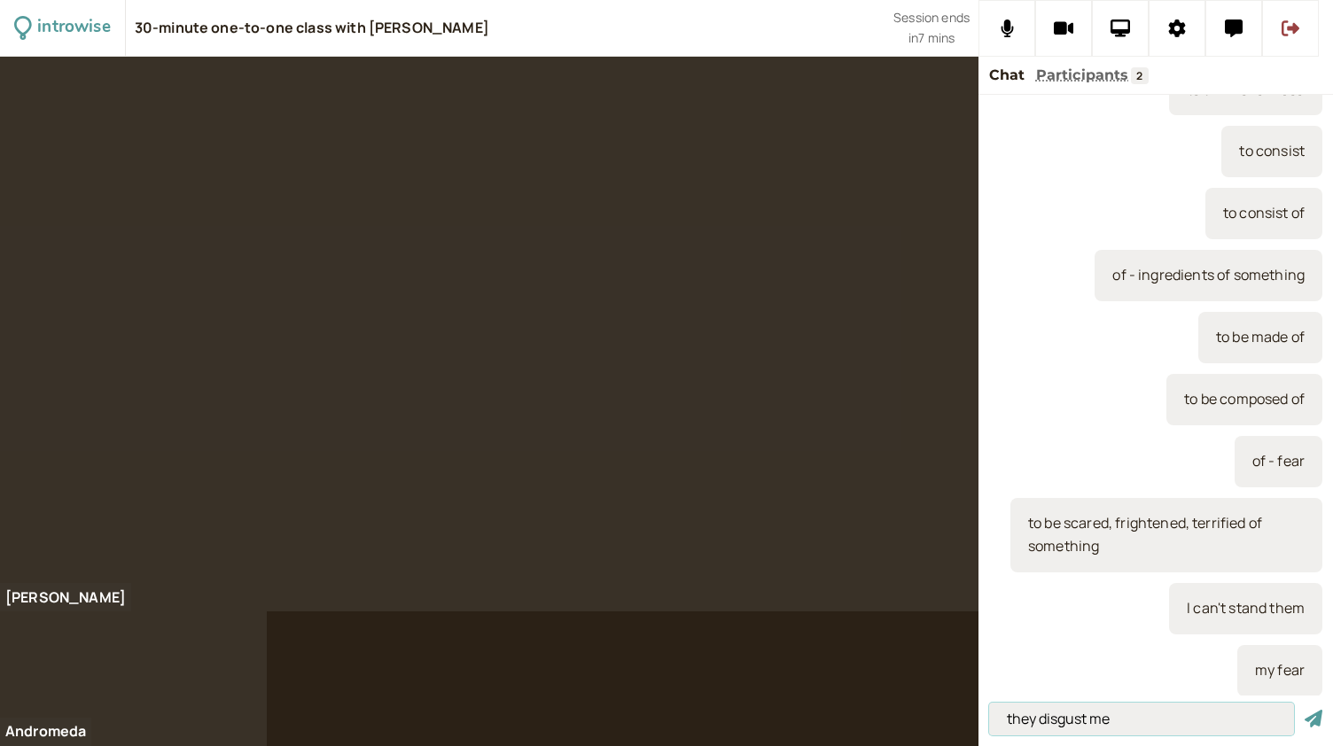
type input "they disgust me"
click at [1304, 710] on button "submit" at bounding box center [1313, 719] width 18 height 19
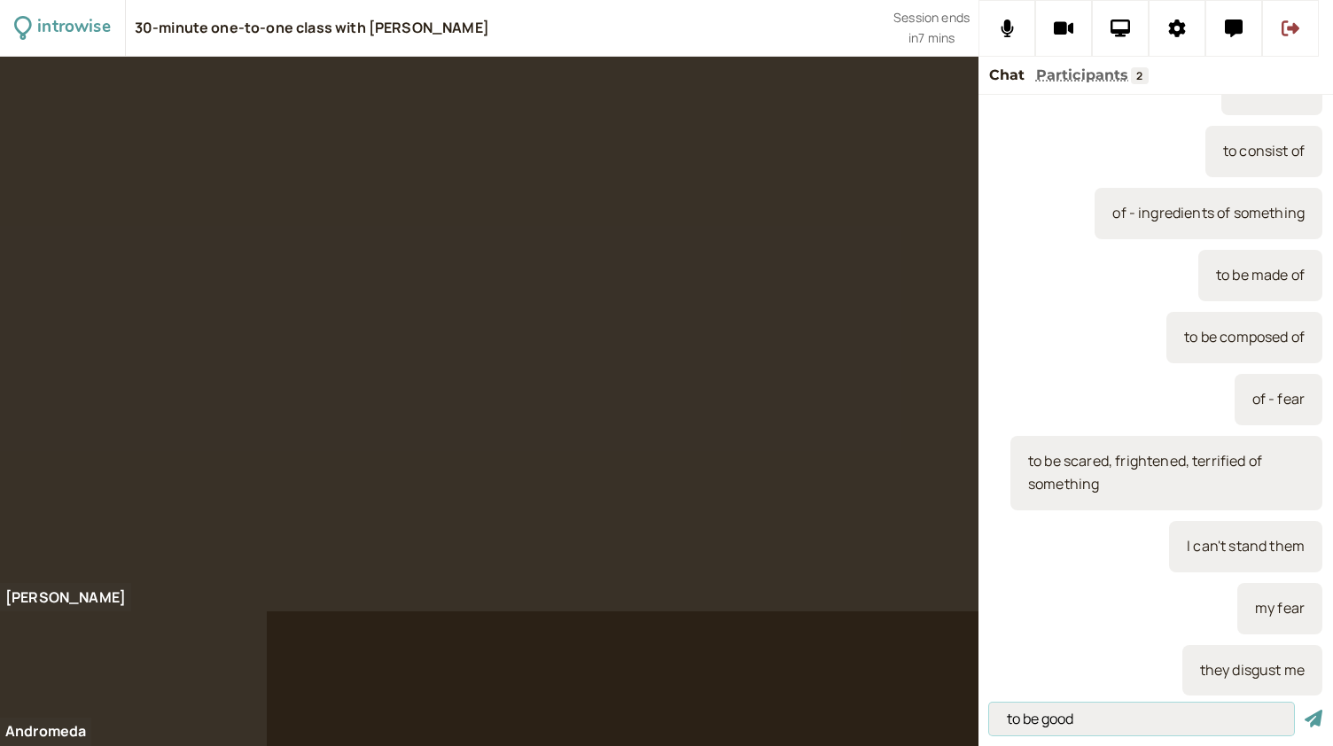
type input "to be good"
drag, startPoint x: 1085, startPoint y: 722, endPoint x: 972, endPoint y: 709, distance: 113.3
click at [972, 709] on div "introwise 30-minute one-to-one class with Andromeda Jones Session ends in 6 min…" at bounding box center [666, 373] width 1333 height 746
type input "c"
type input "to be good"
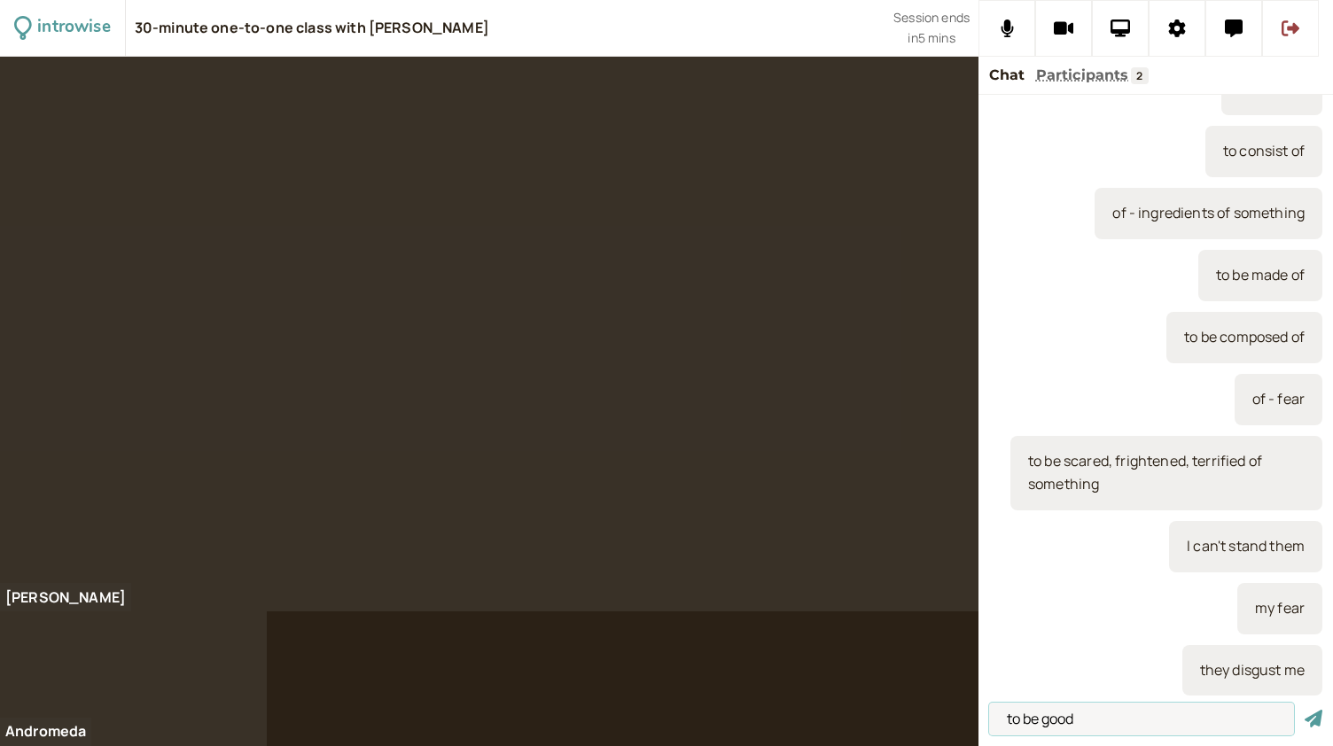
drag, startPoint x: 1083, startPoint y: 724, endPoint x: 968, endPoint y: 715, distance: 115.5
click at [968, 715] on div "introwise 30-minute one-to-one class with Andromeda Jones Session ends in 5 min…" at bounding box center [666, 373] width 1333 height 746
type input "scarab beetles"
click at [1304, 710] on button "submit" at bounding box center [1313, 719] width 18 height 19
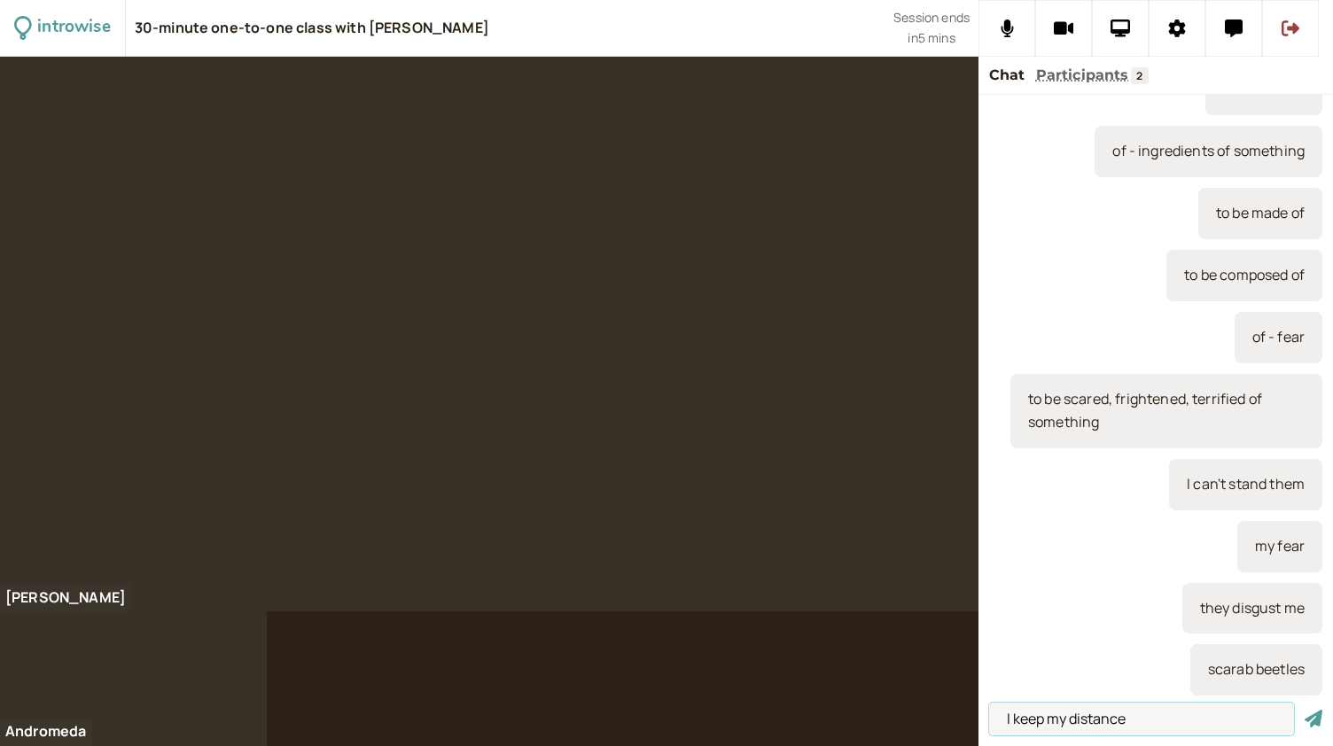
type input "I keep my distance"
click at [1304, 710] on button "submit" at bounding box center [1313, 719] width 18 height 19
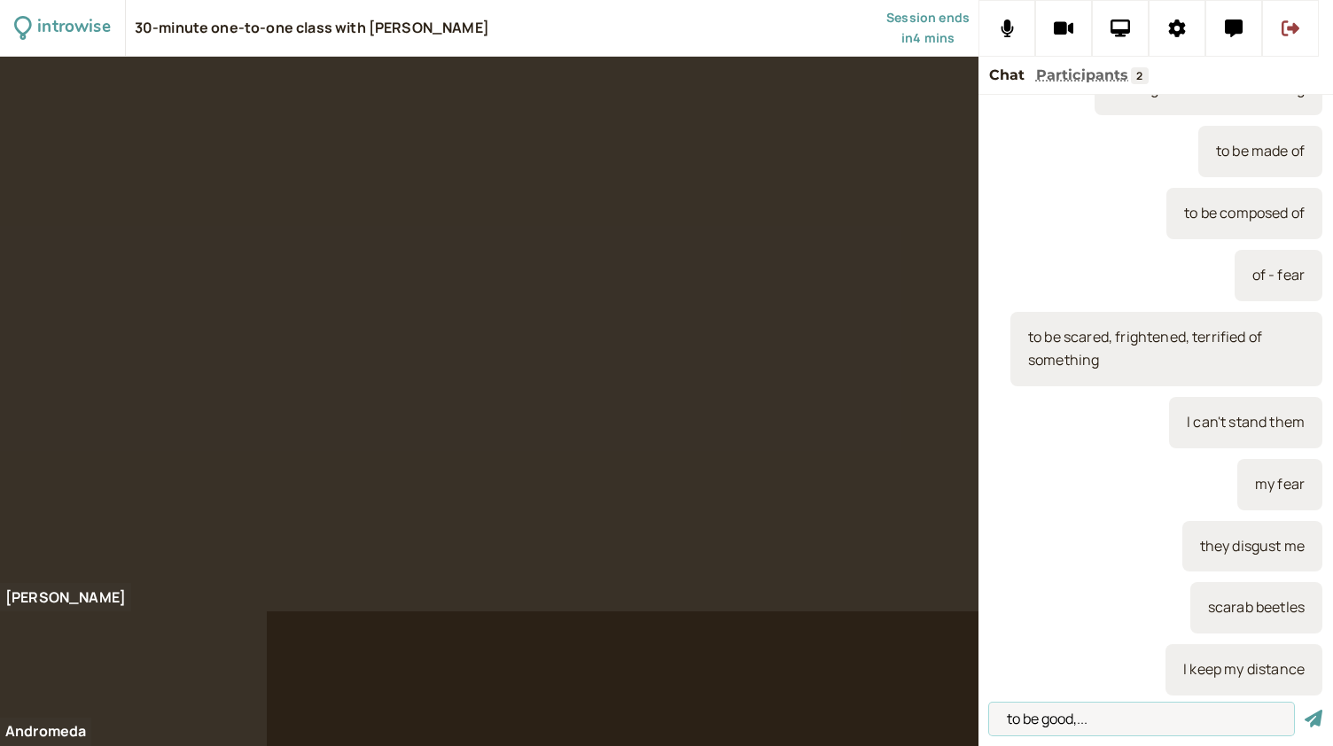
type input "to be good,..."
click at [1304, 710] on button "submit" at bounding box center [1313, 719] width 18 height 19
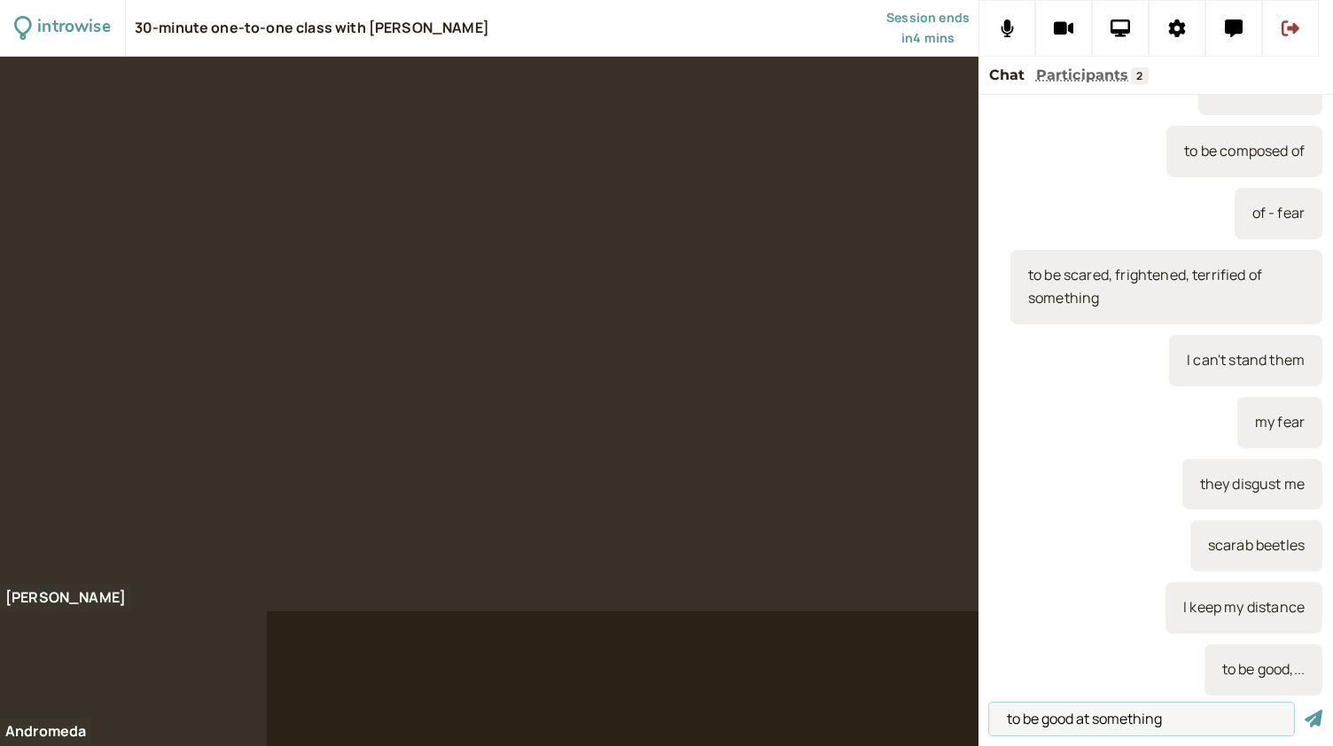
type input "to be good at something"
click at [1304, 710] on button "submit" at bounding box center [1313, 719] width 18 height 19
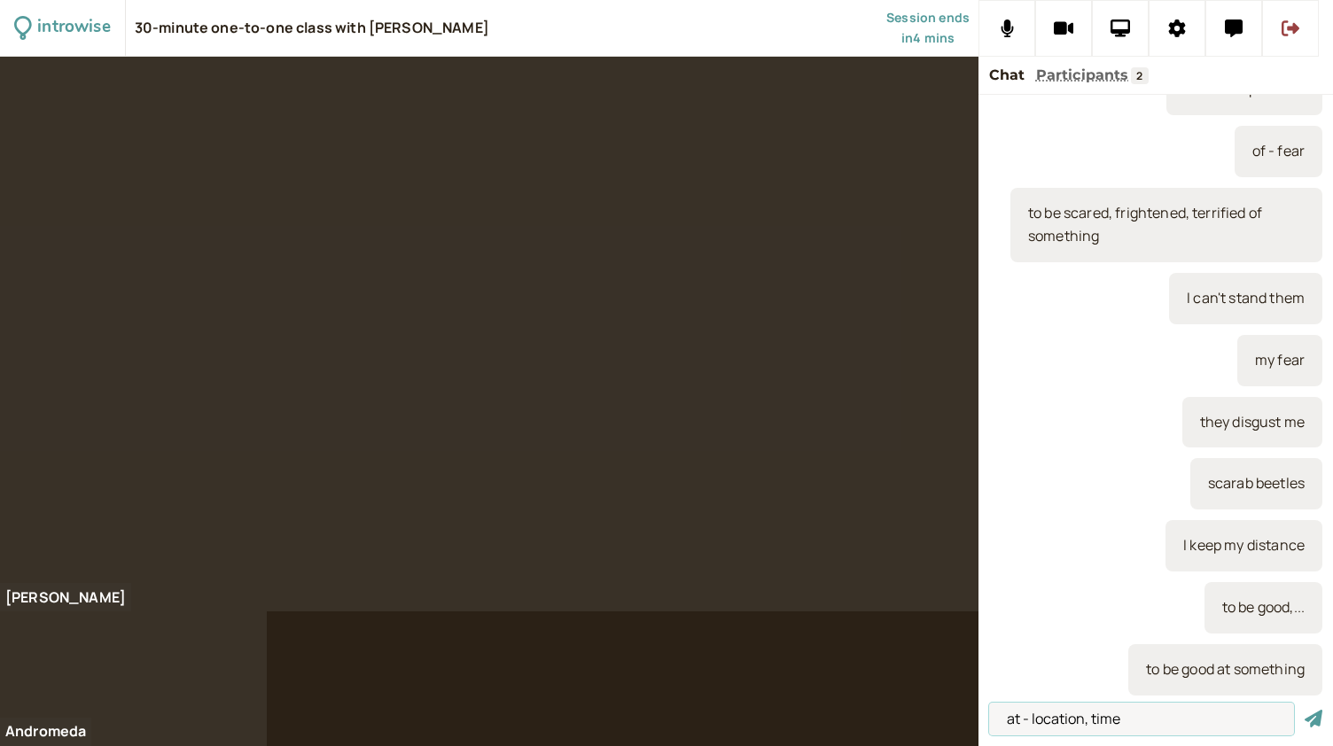
type input "at - location, time"
click at [1304, 710] on button "submit" at bounding box center [1313, 719] width 18 height 19
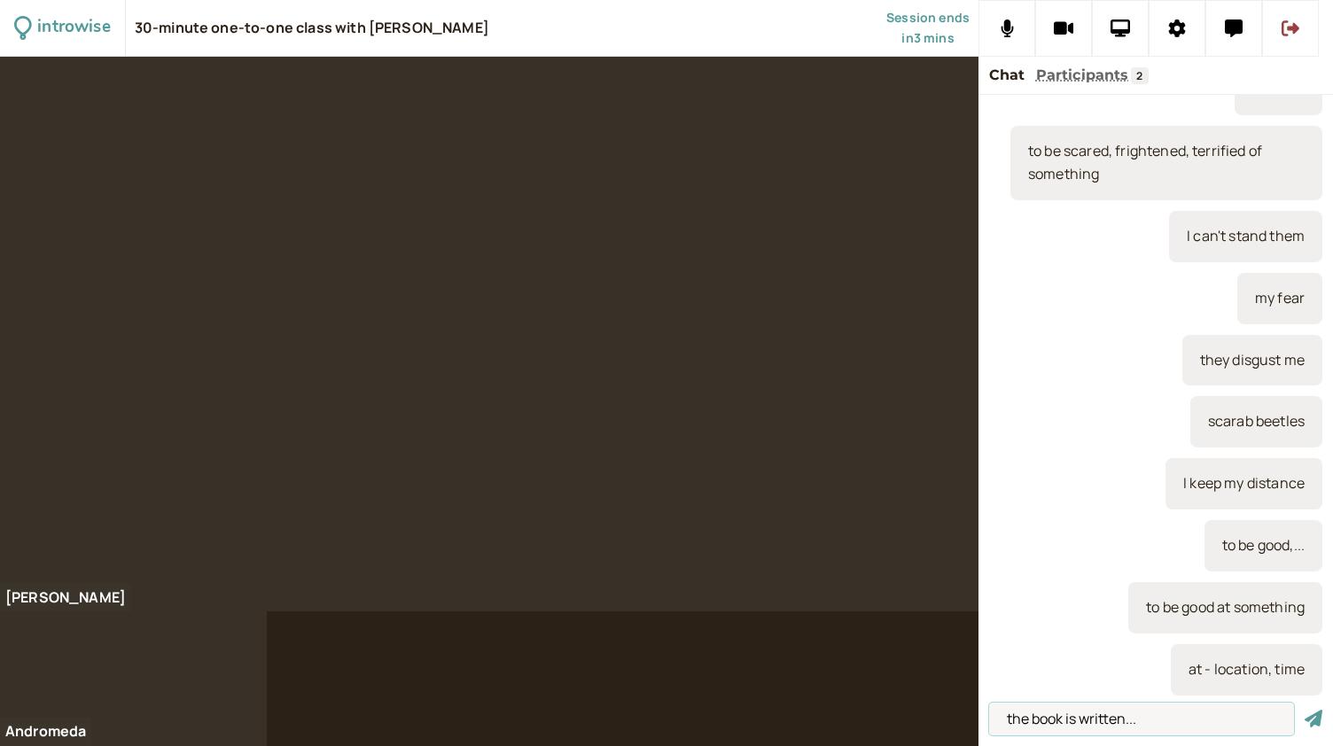
type input "the book is written..."
click at [1304, 710] on button "submit" at bounding box center [1313, 719] width 18 height 19
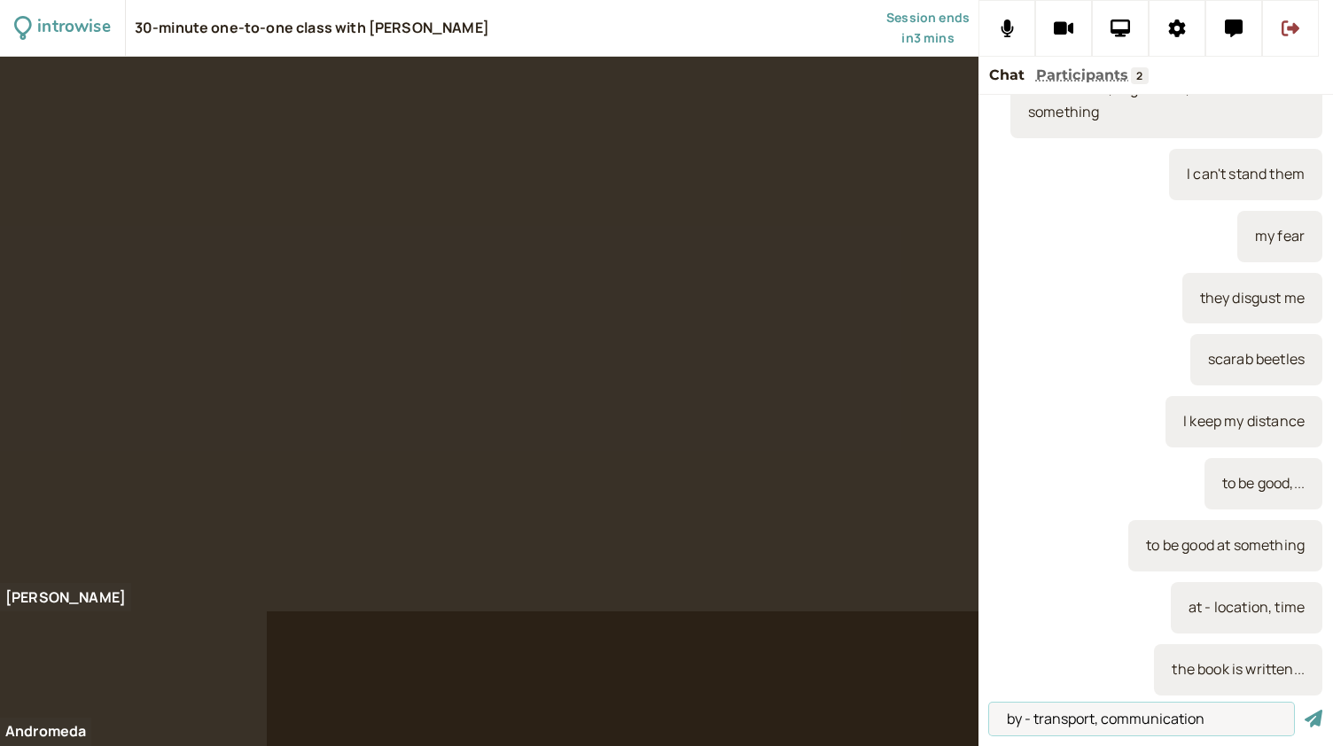
type input "by - transport, communication"
click at [1304, 710] on button "submit" at bounding box center [1313, 719] width 18 height 19
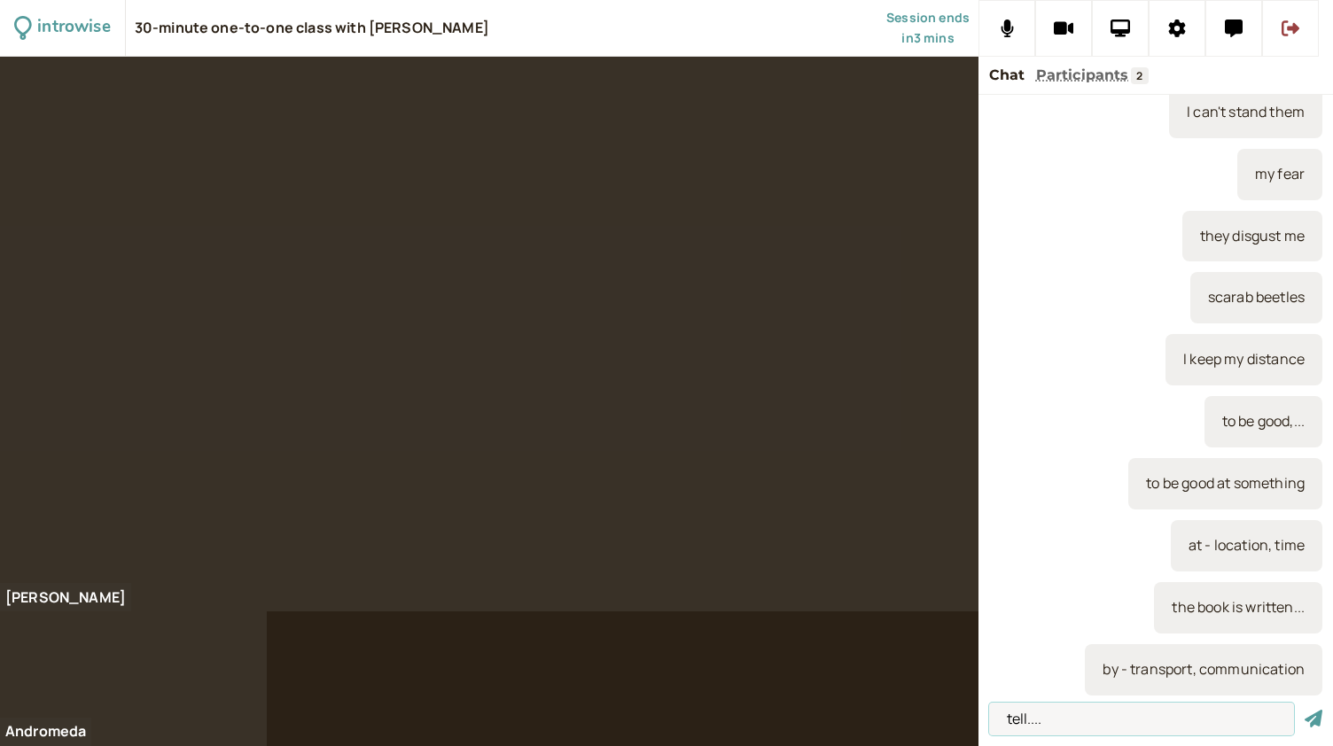
type input "tell...."
click at [1304, 710] on button "submit" at bounding box center [1313, 719] width 18 height 19
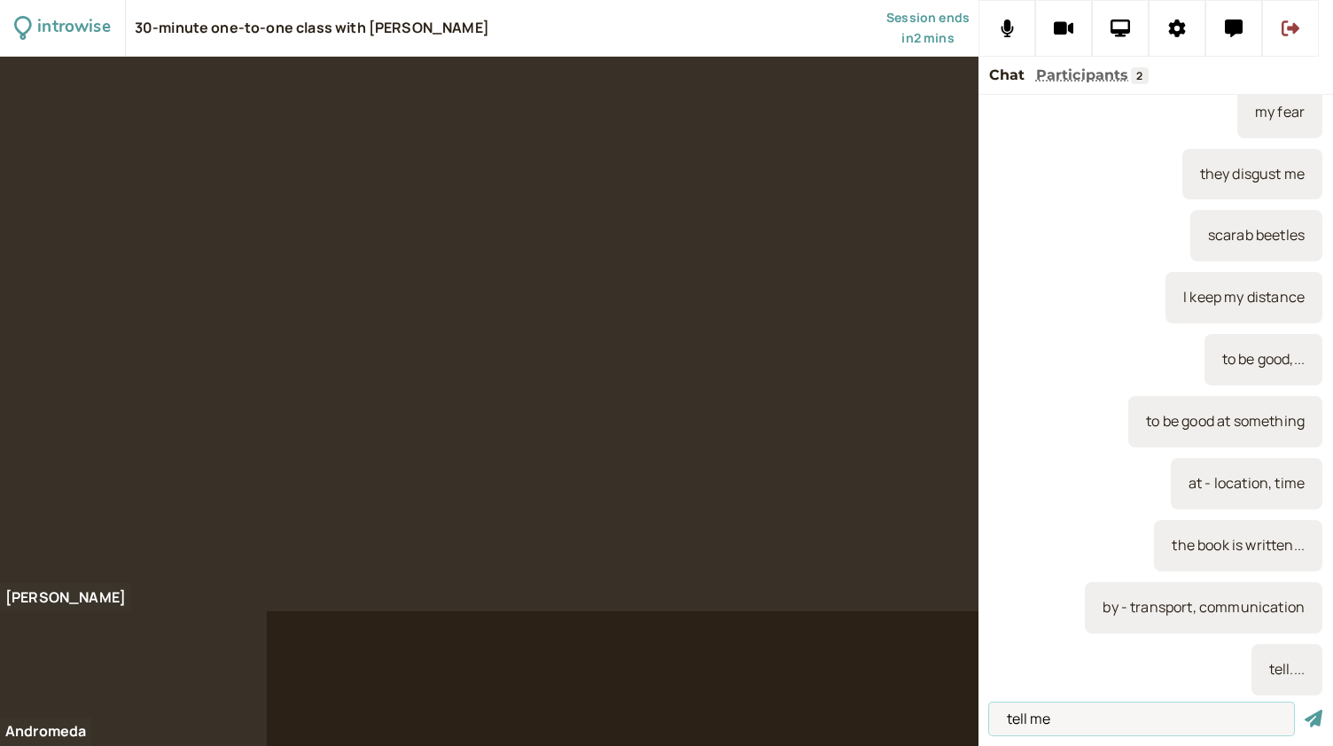
type input "tell me"
click at [1304, 710] on button "submit" at bounding box center [1313, 719] width 18 height 19
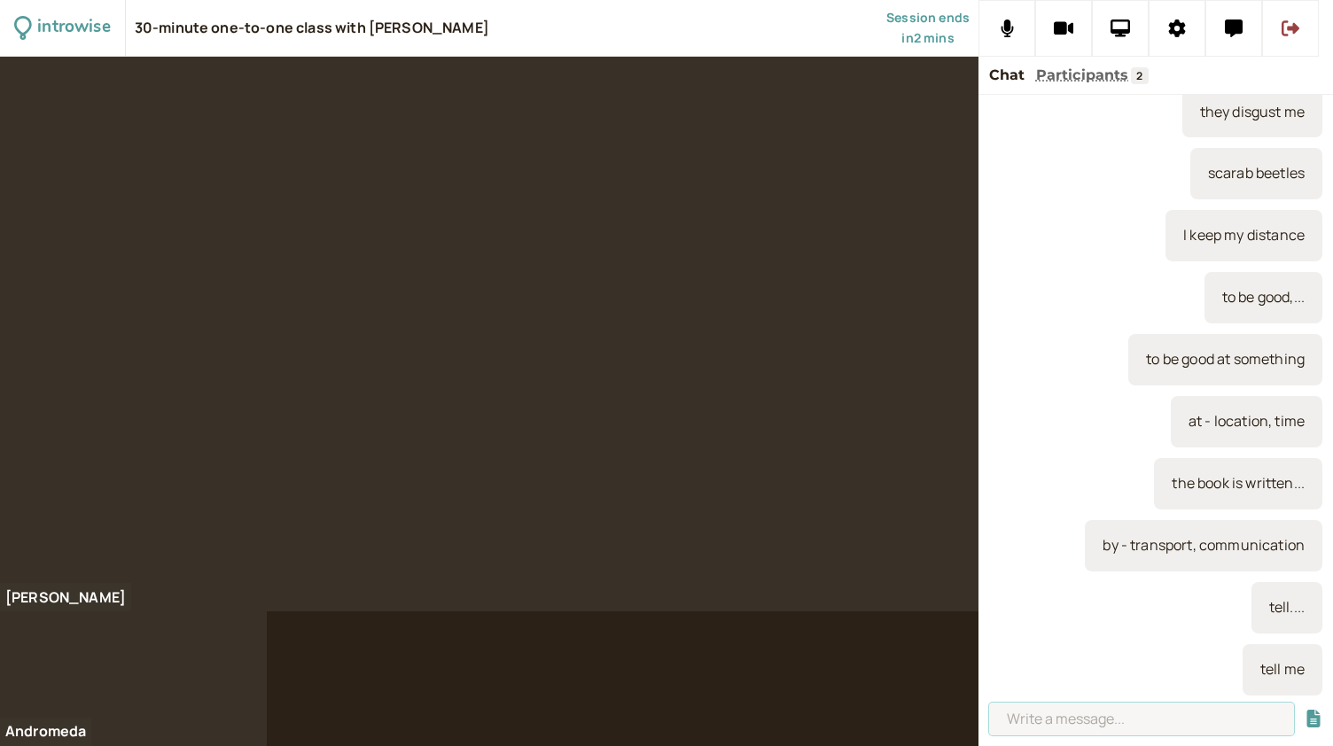
type input "t"
type input "say to me"
click at [1304, 710] on button "submit" at bounding box center [1313, 719] width 18 height 19
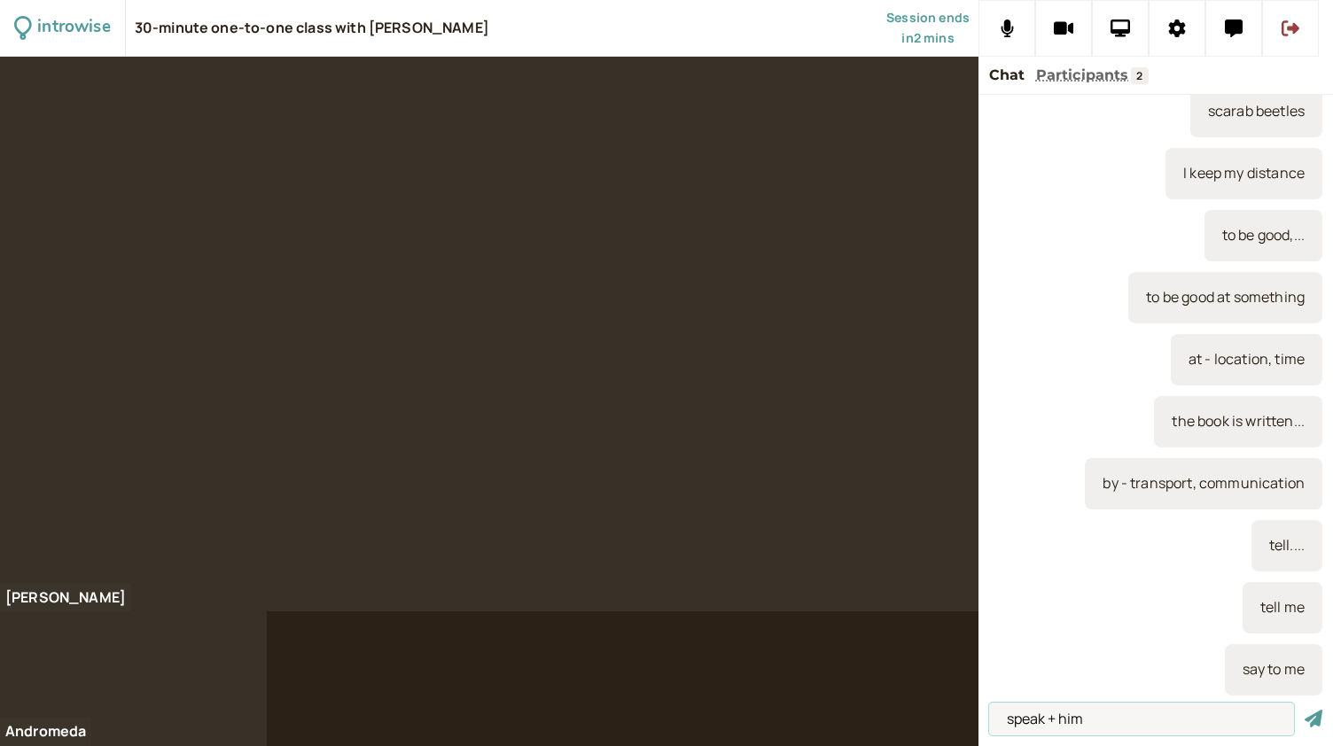
type input "speak + him"
click at [1304, 710] on button "submit" at bounding box center [1313, 719] width 18 height 19
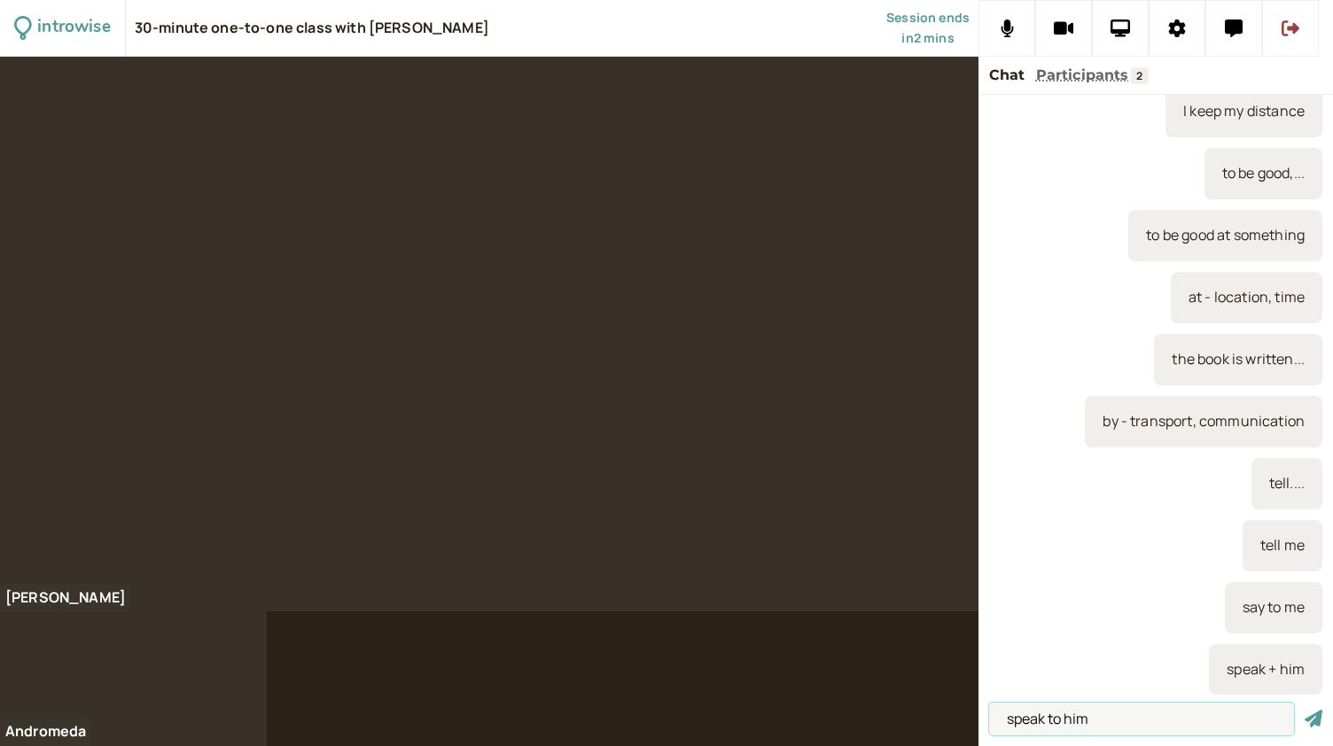
type input "speak to him"
click at [1304, 710] on button "submit" at bounding box center [1313, 719] width 18 height 19
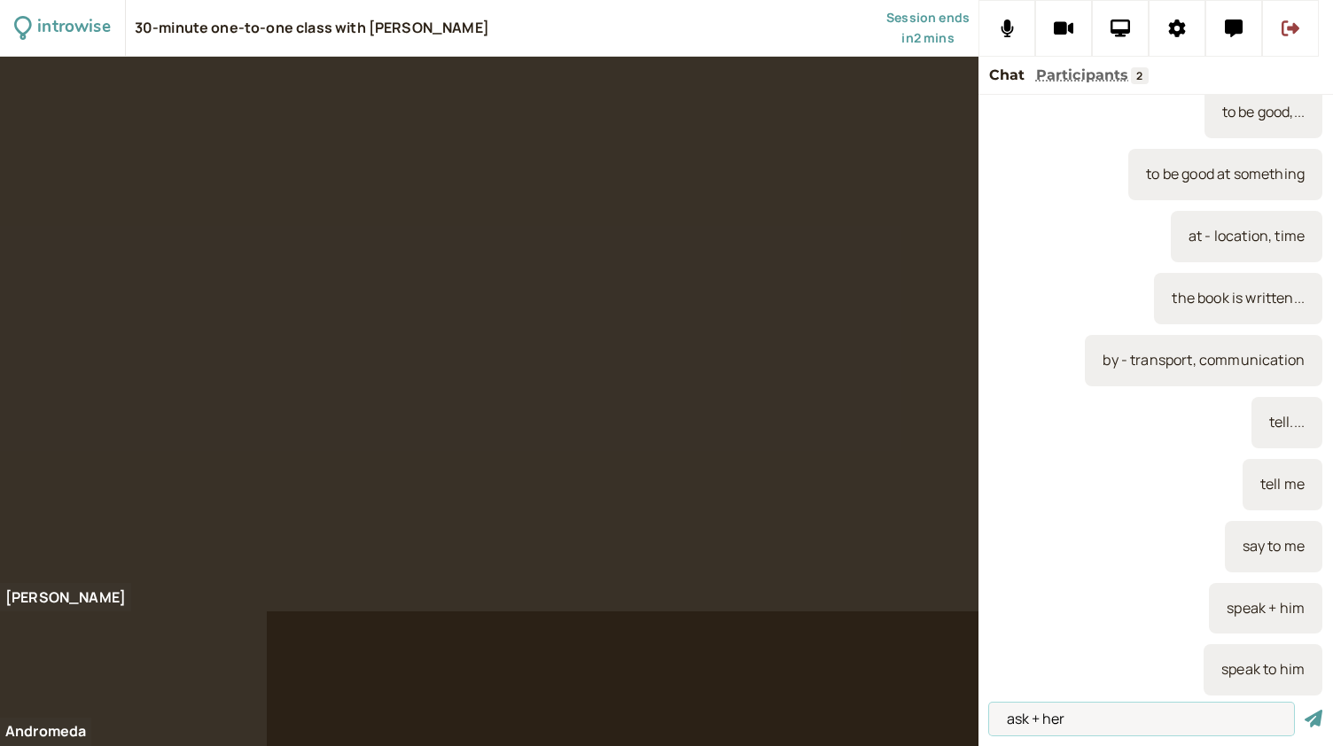
type input "ask + her"
click at [1304, 710] on button "submit" at bounding box center [1313, 719] width 18 height 19
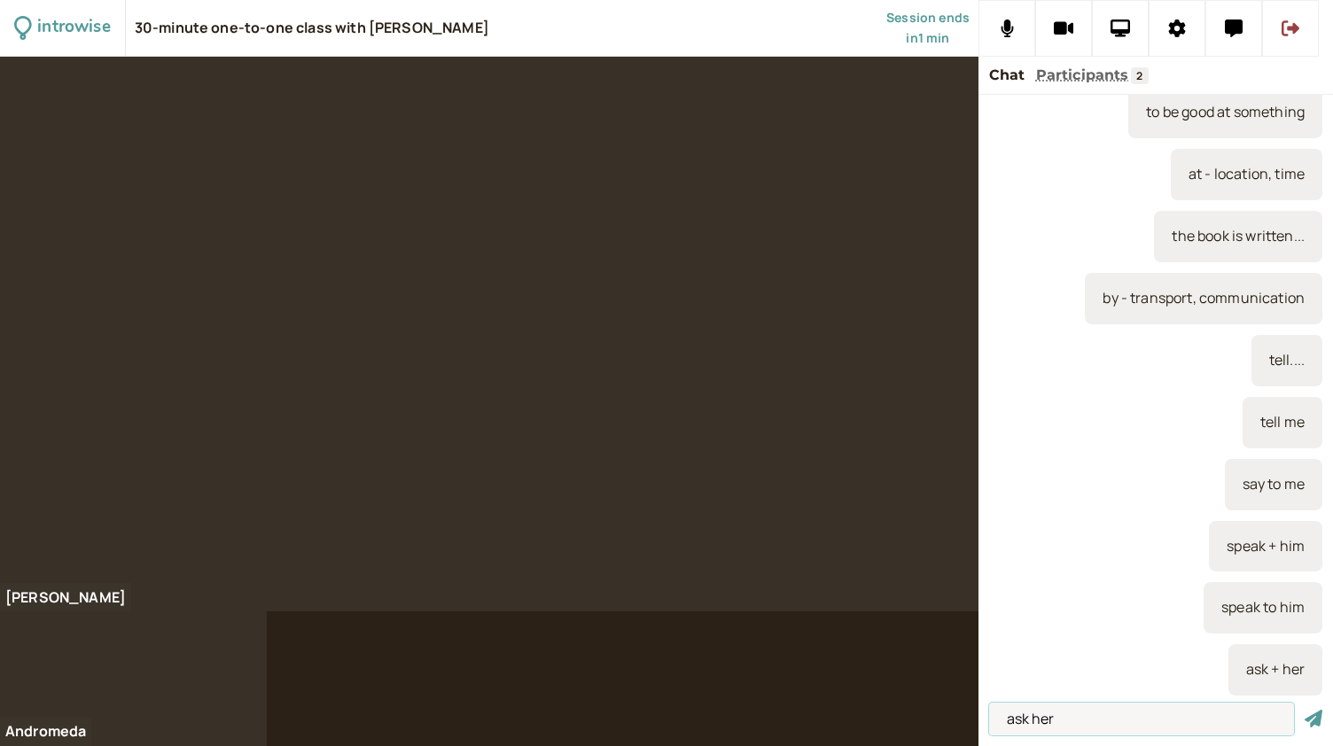
type input "ask her"
click at [1304, 710] on button "submit" at bounding box center [1313, 719] width 18 height 19
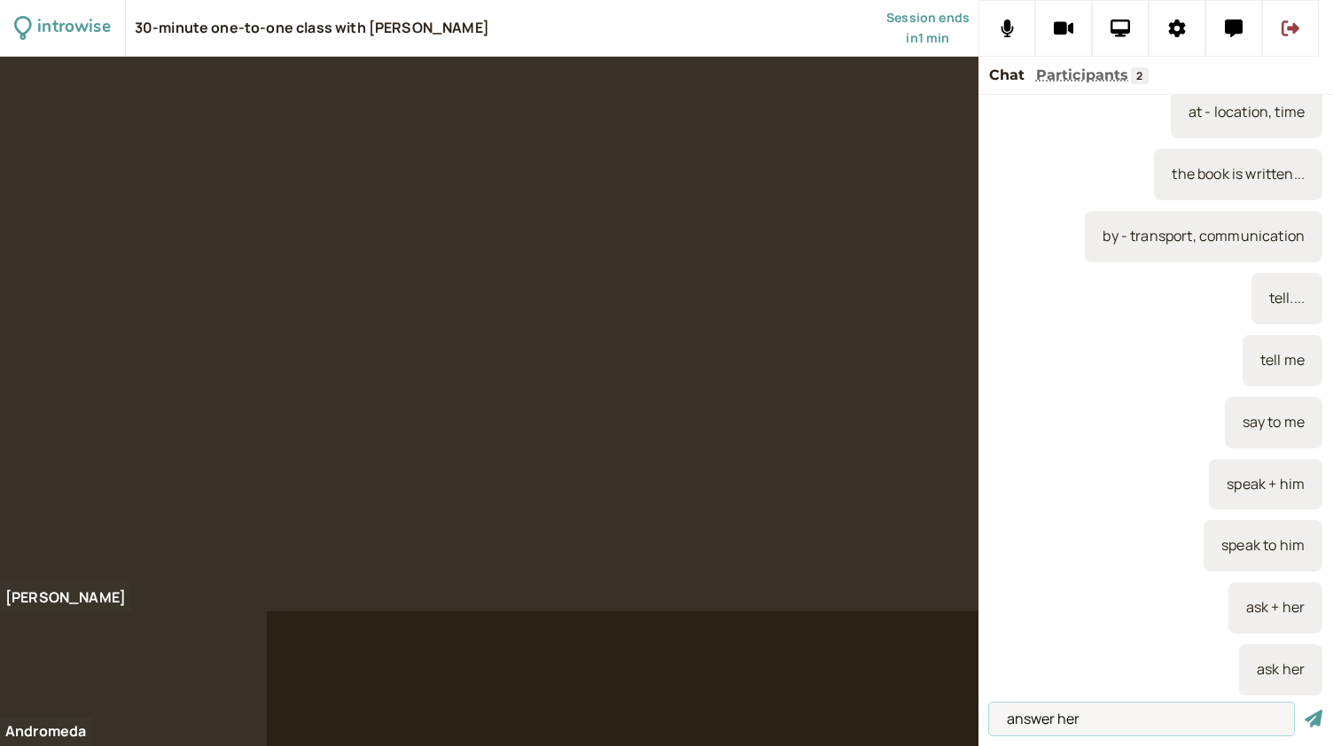
type input "answer her"
click at [1304, 710] on button "submit" at bounding box center [1313, 719] width 18 height 19
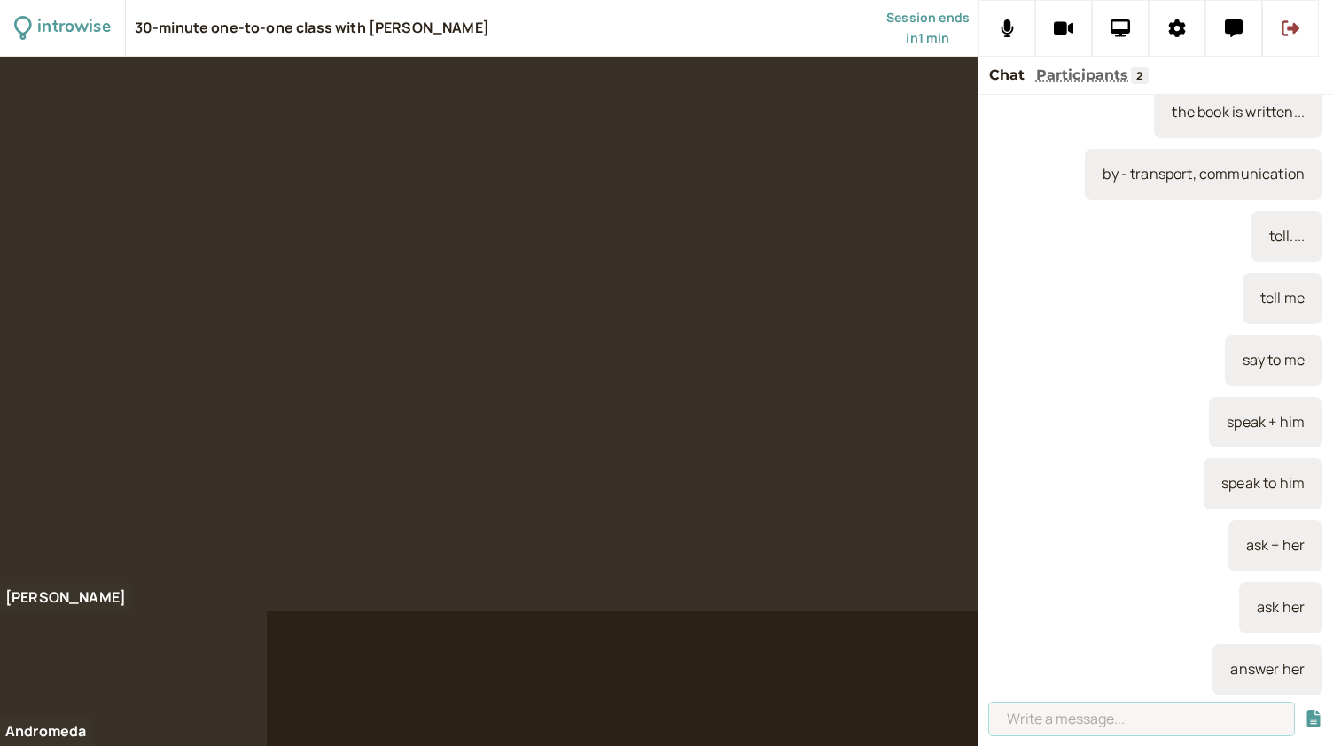
type input "h"
type input "ask for a pen"
click at [1304, 710] on button "submit" at bounding box center [1313, 719] width 18 height 19
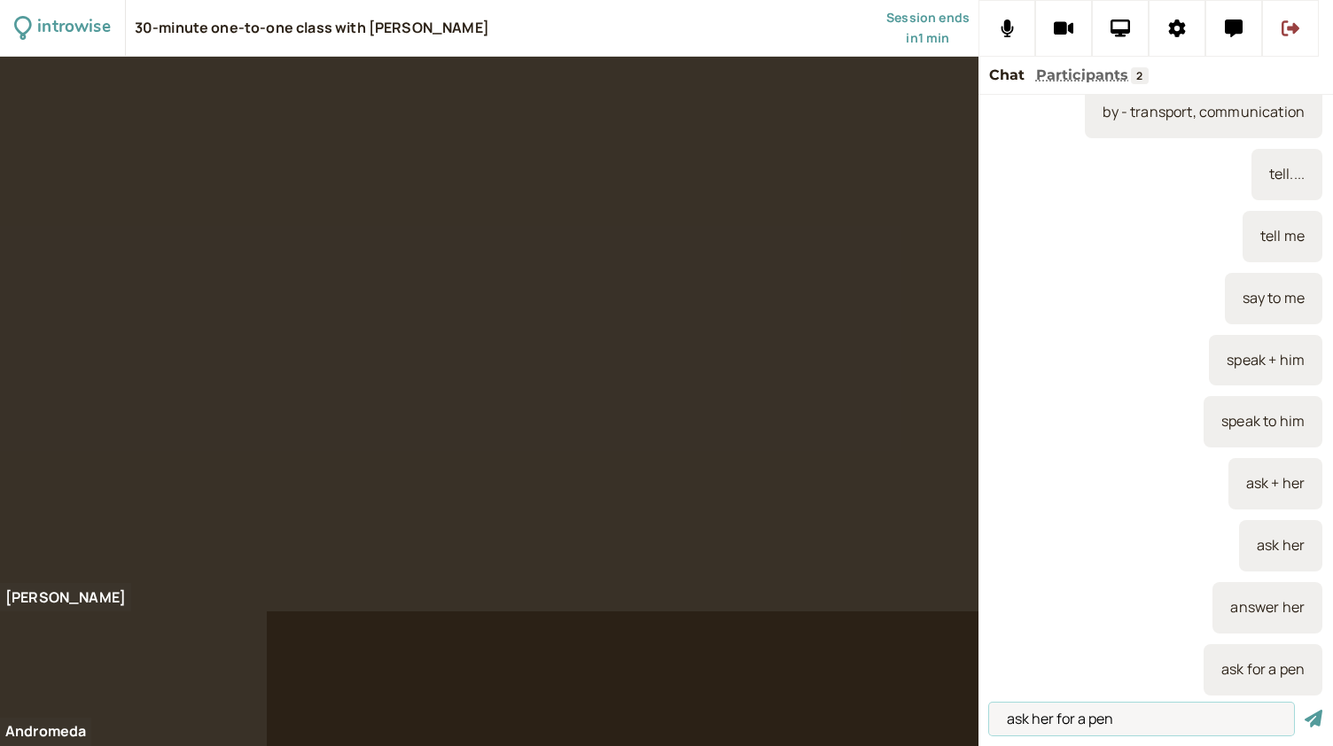
type input "ask her for a pen"
click at [1304, 710] on button "submit" at bounding box center [1313, 719] width 18 height 19
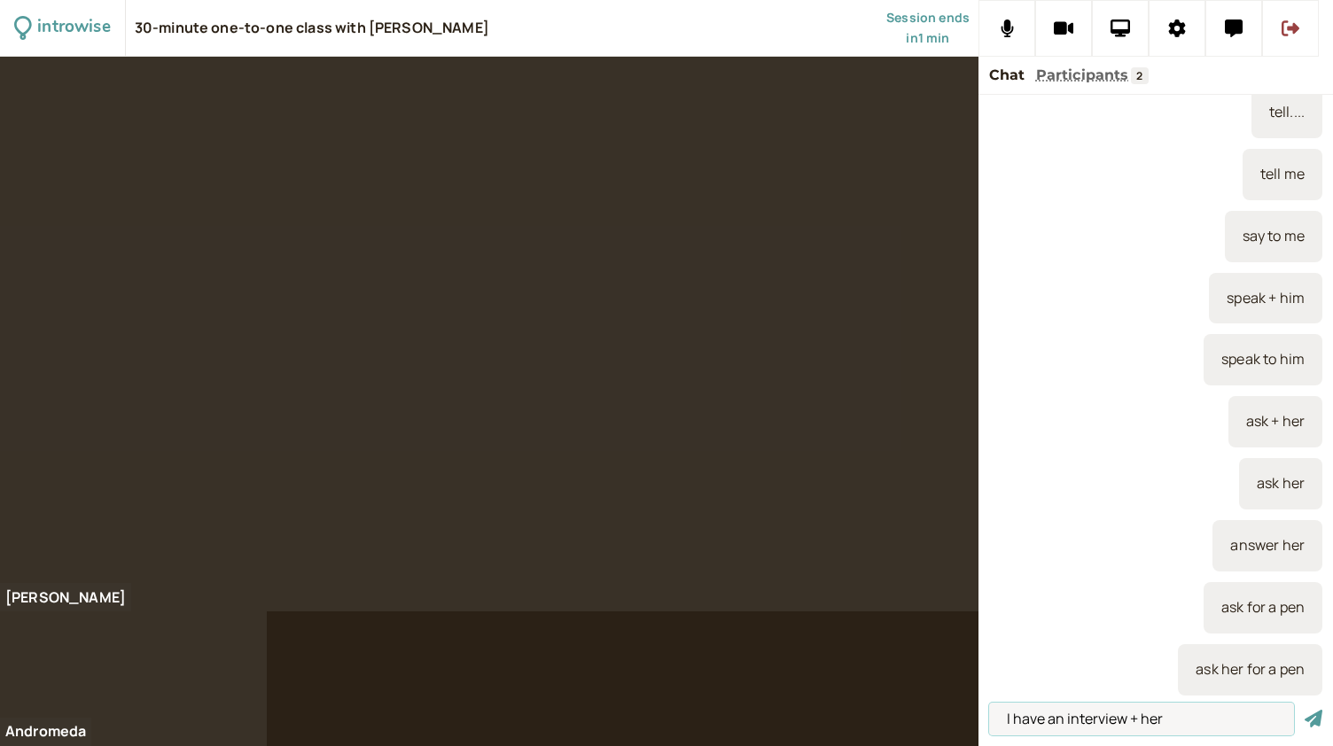
type input "I have an interview + her"
click at [1304, 710] on button "submit" at bounding box center [1313, 719] width 18 height 19
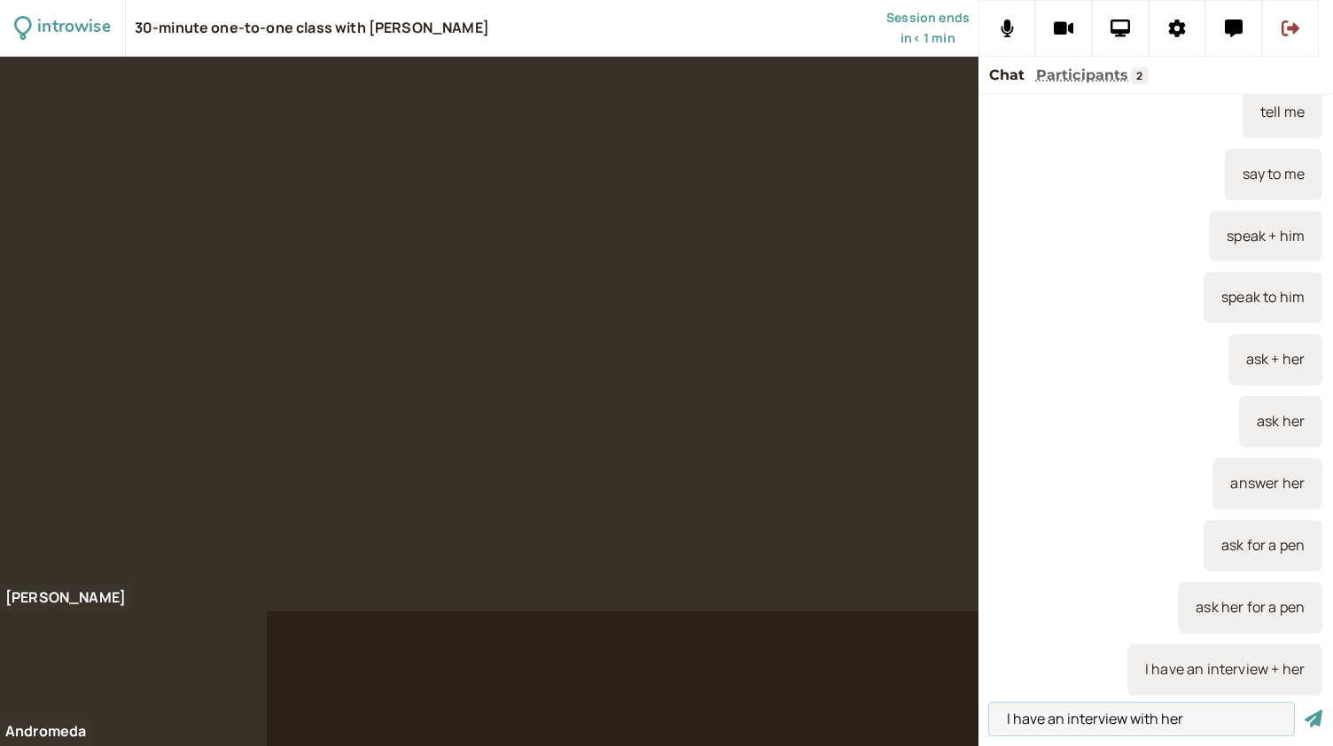
type input "I have an interview with her"
click at [1304, 710] on button "submit" at bounding box center [1313, 719] width 18 height 19
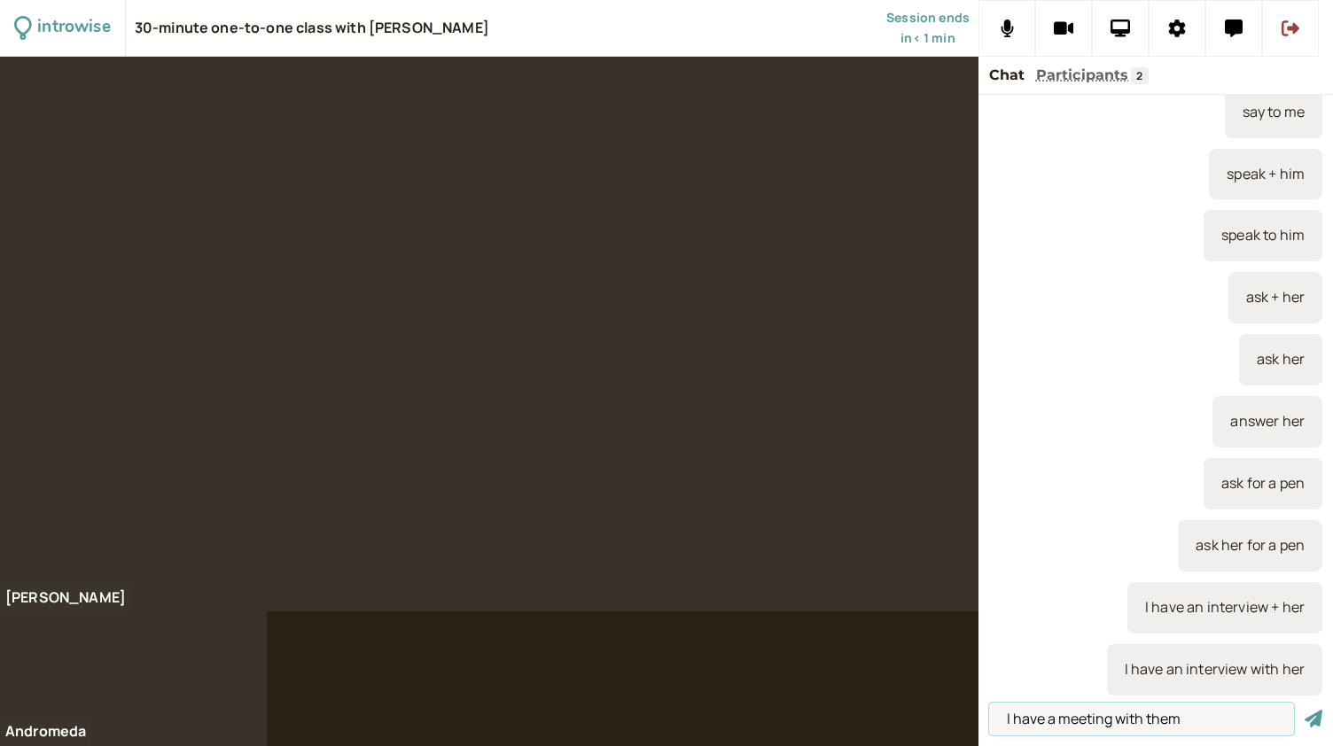
type input "I have a meeting with them"
click at [1304, 710] on button "submit" at bounding box center [1313, 719] width 18 height 19
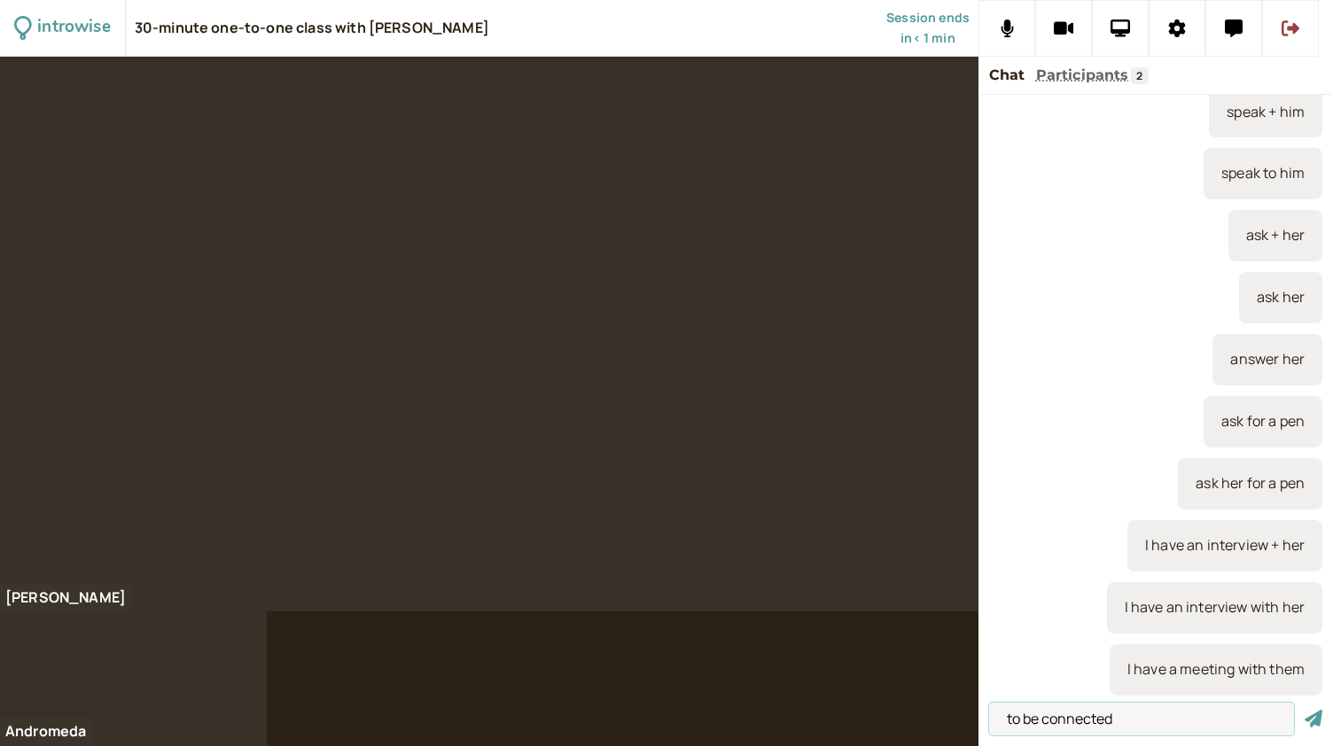
type input "to be connected"
click at [1304, 710] on button "submit" at bounding box center [1313, 719] width 18 height 19
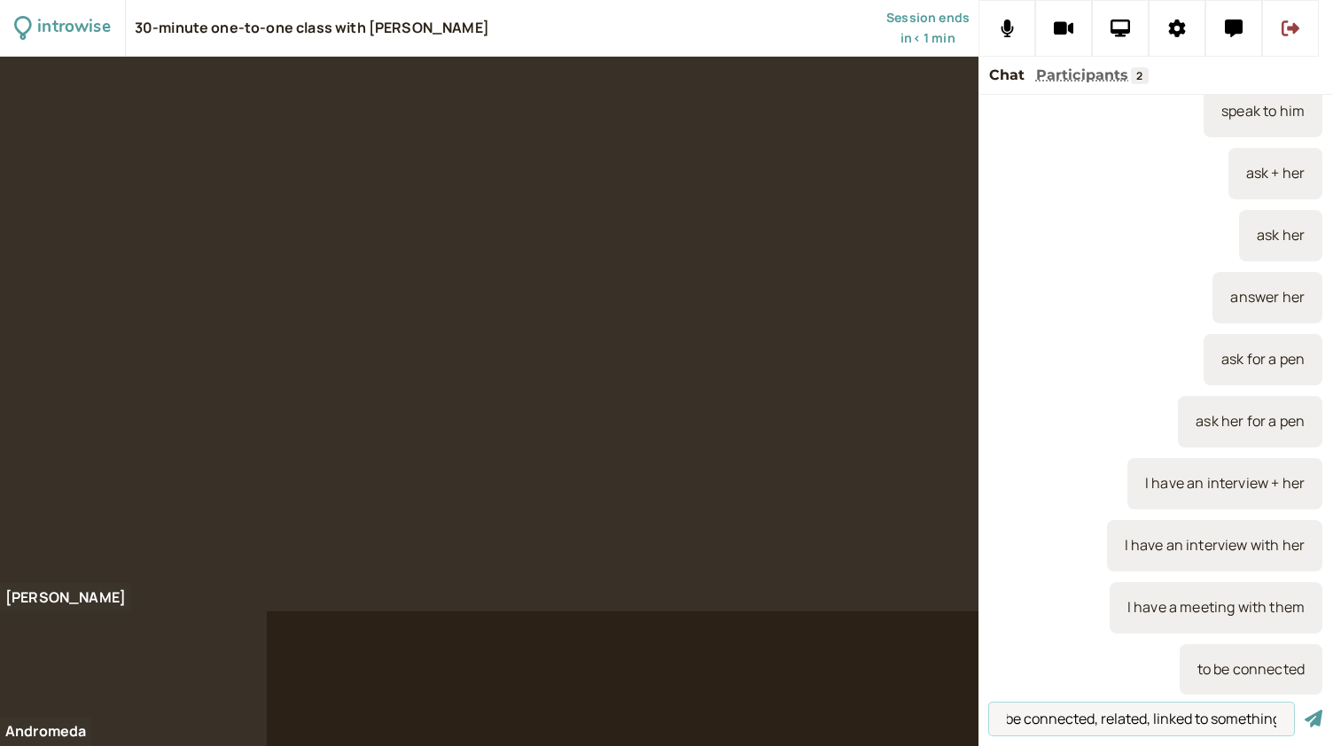
scroll to position [0, 26]
type input "to be connected, related, linked to something"
click at [1304, 710] on button "submit" at bounding box center [1313, 719] width 18 height 19
